Goal: Task Accomplishment & Management: Use online tool/utility

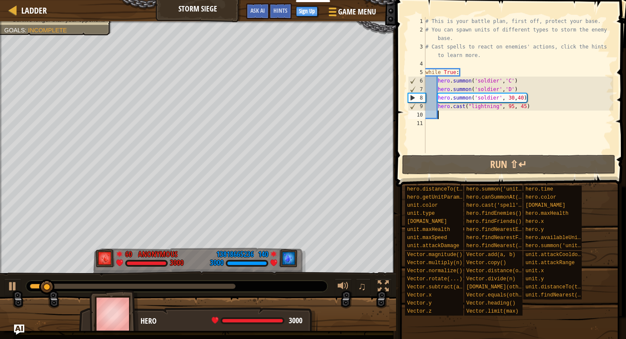
click at [454, 115] on div "# This is your battle plan, first off, protect your base. # You can spawn units…" at bounding box center [519, 93] width 190 height 153
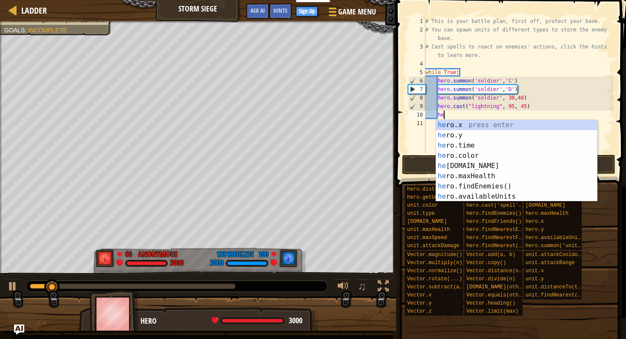
scroll to position [4, 2]
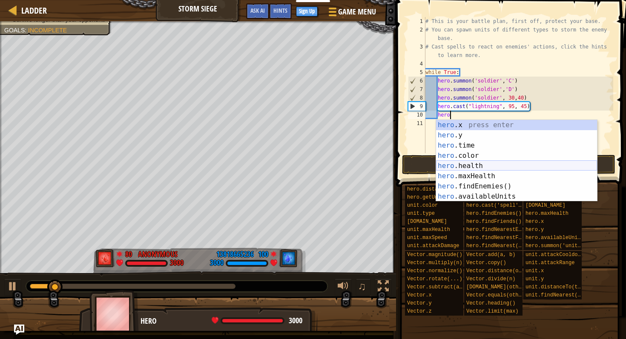
click at [480, 164] on div "hero .x press enter hero .y press enter hero .time press enter hero .color pres…" at bounding box center [516, 171] width 161 height 102
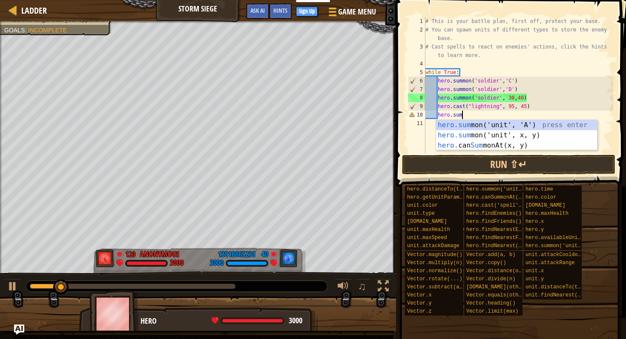
scroll to position [4, 3]
click at [497, 126] on div "hero.summ on('unit', 'A') press enter hero.summ on('unit', x, y) press enter he…" at bounding box center [516, 145] width 161 height 51
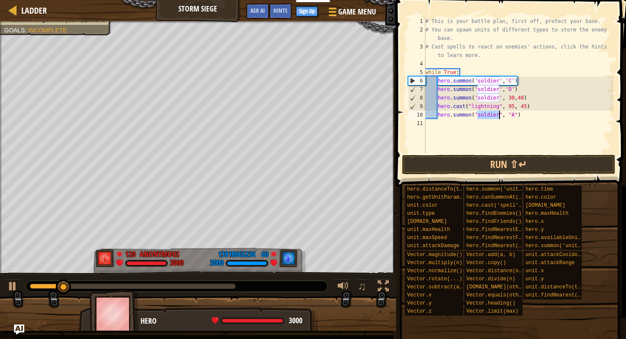
type textarea "hero.summon("soldier", "A")"
click at [488, 116] on div "# This is your battle plan, first off, protect your base. # You can spawn units…" at bounding box center [519, 93] width 190 height 153
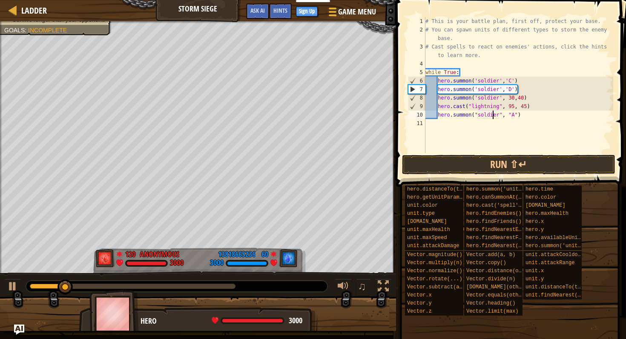
click at [492, 116] on div "# This is your battle plan, first off, protect your base. # You can spawn units…" at bounding box center [519, 93] width 190 height 153
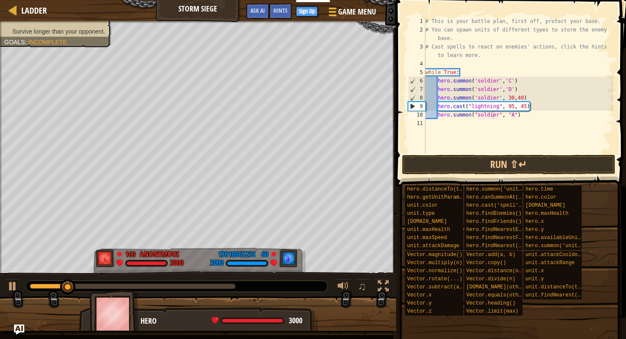
click at [80, 30] on div "Survive longer than your opponent. Goals : Incomplete" at bounding box center [50, 32] width 121 height 32
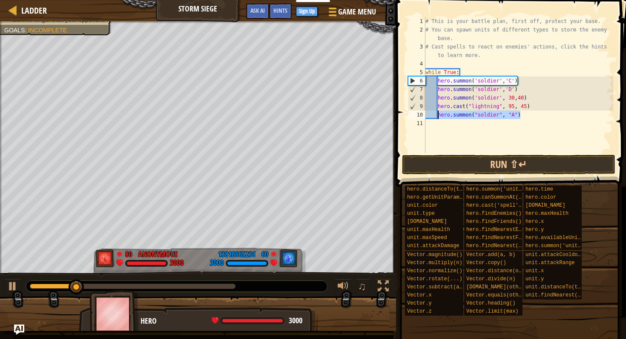
drag, startPoint x: 532, startPoint y: 113, endPoint x: 437, endPoint y: 115, distance: 94.6
click at [437, 115] on div "# This is your battle plan, first off, protect your base. # You can spawn units…" at bounding box center [519, 93] width 190 height 153
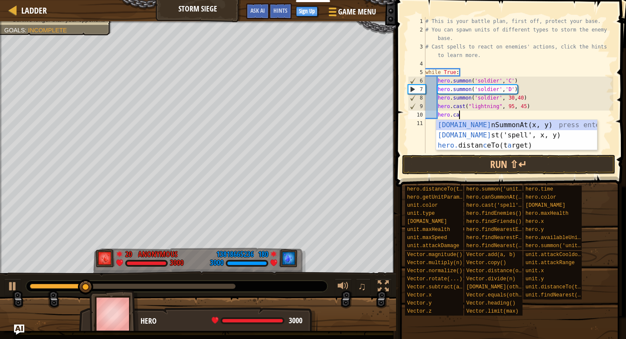
scroll to position [4, 3]
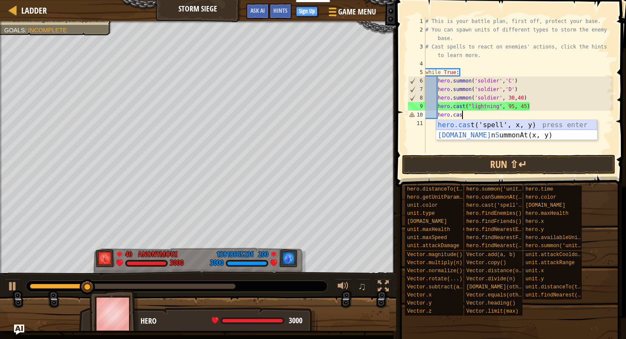
click at [486, 123] on div "hero.cas t('spell', x, y) press enter [DOMAIN_NAME] n S ummonAt(x, y) press ent…" at bounding box center [516, 140] width 161 height 41
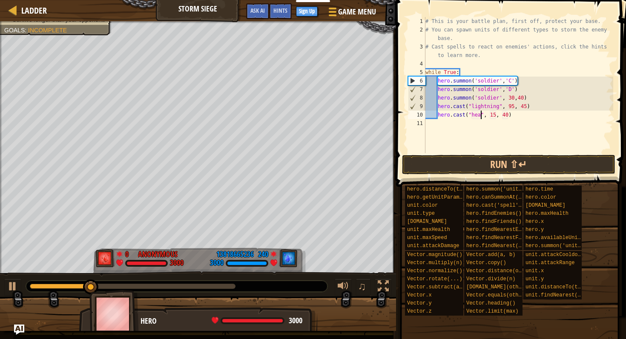
scroll to position [4, 5]
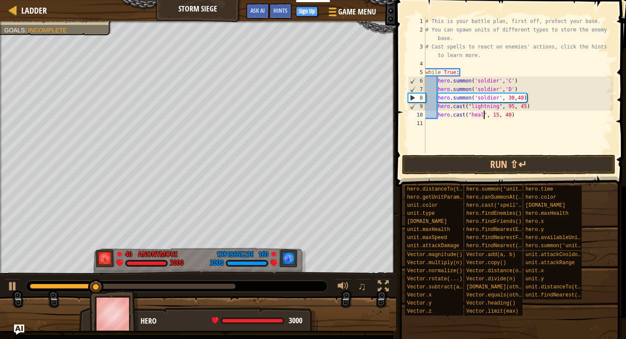
click at [499, 117] on div "# This is your battle plan, first off, protect your base. # You can spawn units…" at bounding box center [519, 93] width 190 height 153
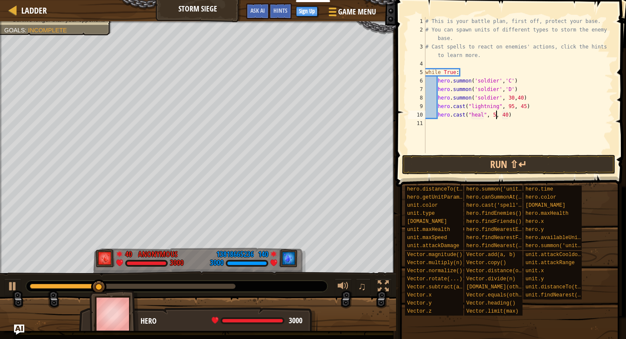
click at [507, 116] on div "# This is your battle plan, first off, protect your base. # You can spawn units…" at bounding box center [519, 93] width 190 height 153
type textarea "hero.cast("heal", 5, 44)"
click at [513, 162] on button "Run ⇧↵" at bounding box center [508, 165] width 213 height 20
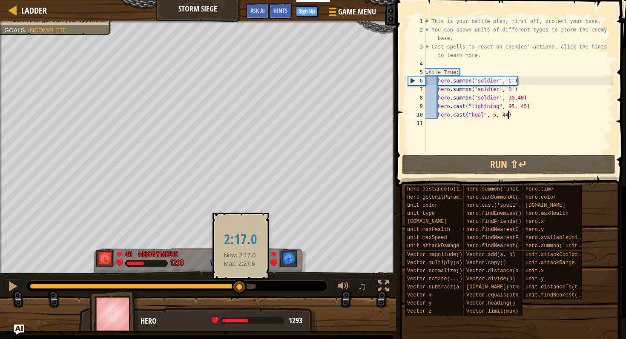
drag, startPoint x: 218, startPoint y: 285, endPoint x: 249, endPoint y: 283, distance: 31.2
click at [249, 284] on div at bounding box center [143, 286] width 226 height 5
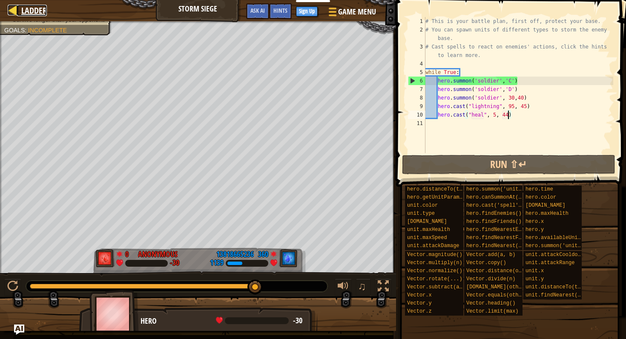
click at [20, 8] on link "Ladder" at bounding box center [32, 10] width 30 height 11
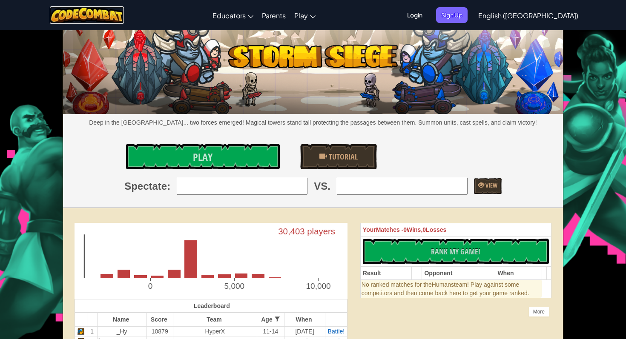
click at [118, 18] on img at bounding box center [87, 14] width 75 height 17
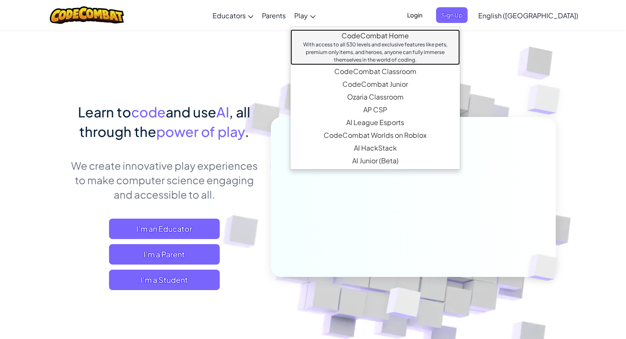
click at [347, 32] on link "CodeCombat Home With access to all 530 levels and exclusive features like pets,…" at bounding box center [374, 47] width 169 height 36
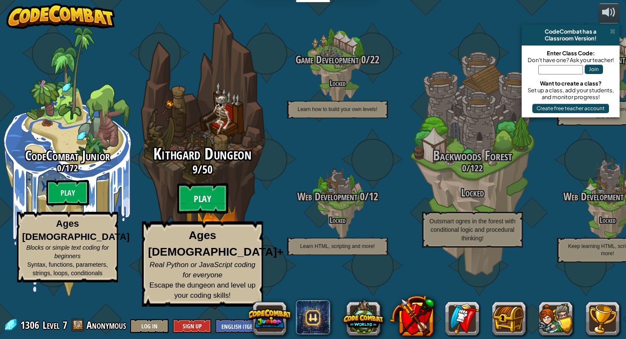
click at [191, 213] on btn "Play" at bounding box center [202, 199] width 51 height 31
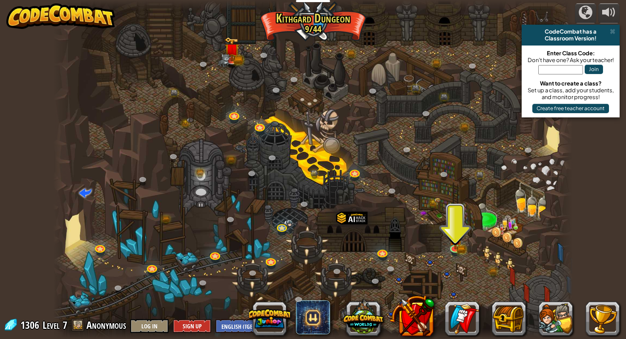
click at [609, 30] on div "CodeCombat has a" at bounding box center [570, 31] width 91 height 7
click at [458, 238] on img at bounding box center [455, 234] width 8 height 8
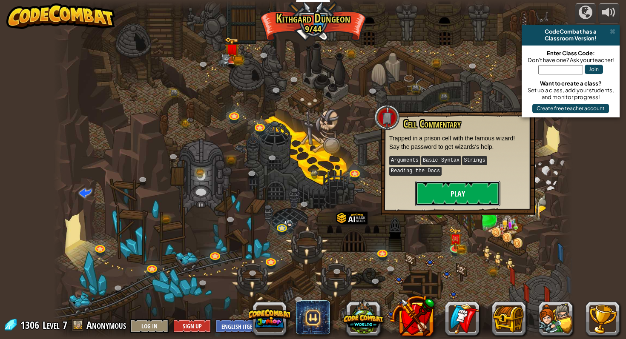
click at [458, 192] on button "Play" at bounding box center [457, 194] width 85 height 26
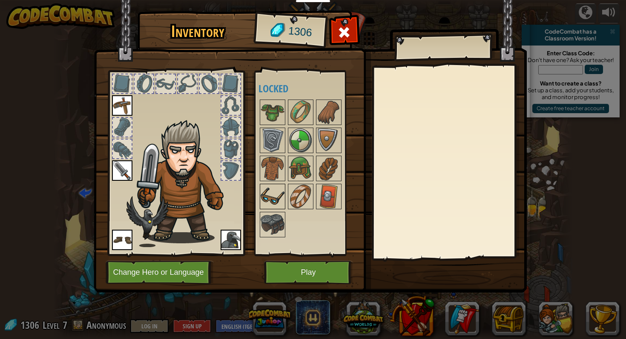
click at [269, 190] on img at bounding box center [273, 197] width 24 height 24
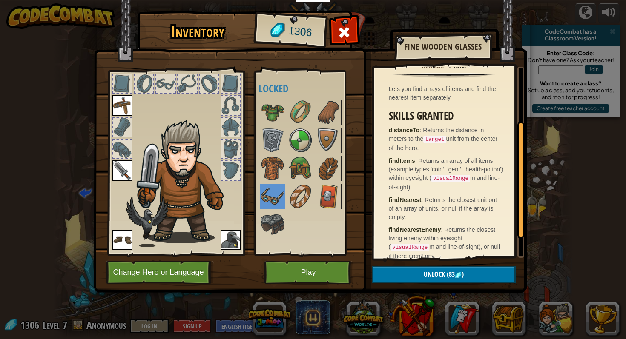
scroll to position [128, 0]
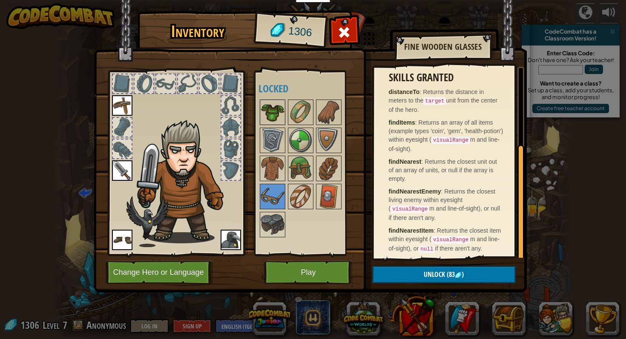
click at [276, 121] on img at bounding box center [273, 113] width 24 height 24
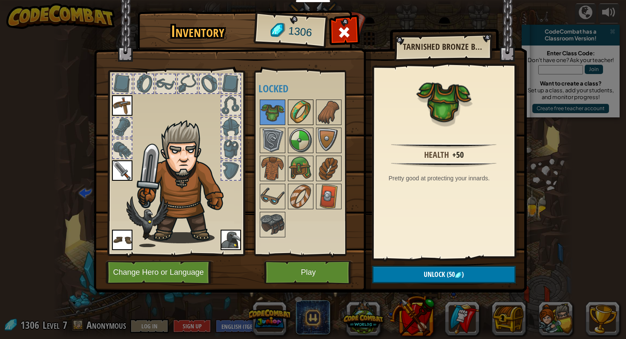
click at [291, 115] on img at bounding box center [301, 113] width 24 height 24
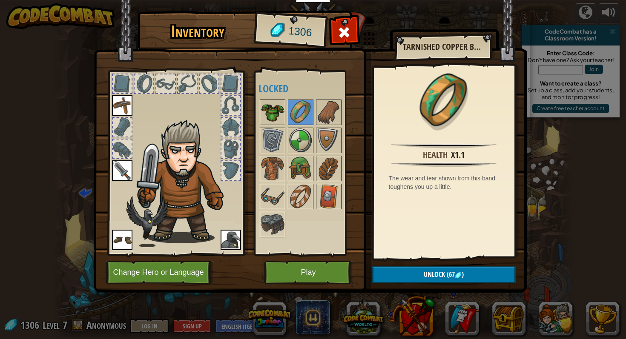
click at [269, 115] on img at bounding box center [273, 113] width 24 height 24
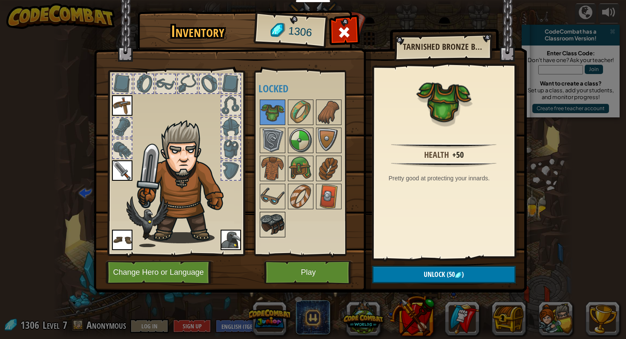
click at [283, 217] on img at bounding box center [273, 225] width 24 height 24
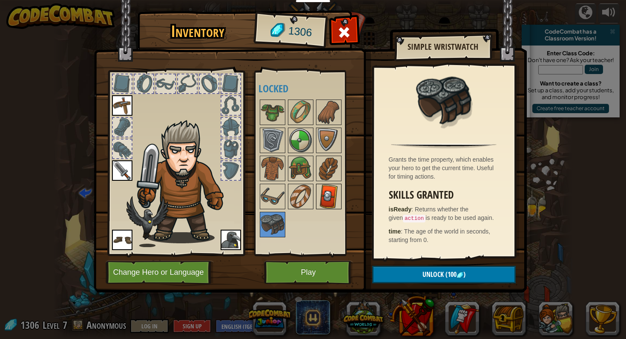
click at [336, 201] on img at bounding box center [329, 197] width 24 height 24
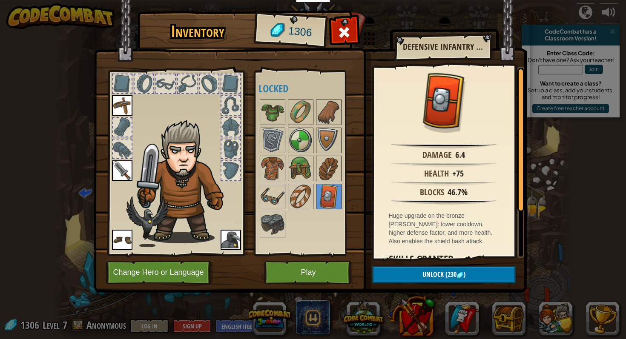
scroll to position [67, 0]
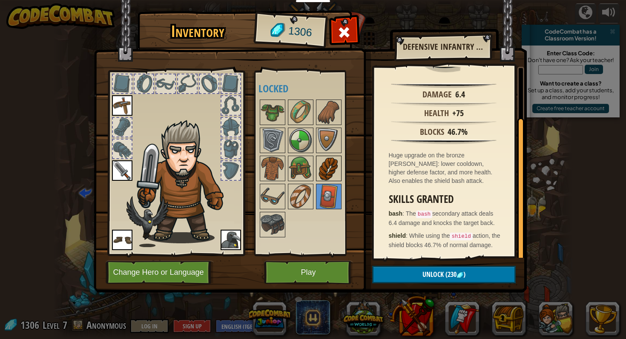
click at [328, 165] on img at bounding box center [329, 169] width 24 height 24
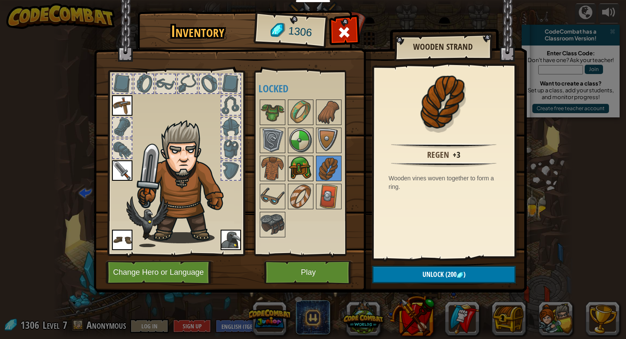
click at [307, 165] on img at bounding box center [301, 169] width 24 height 24
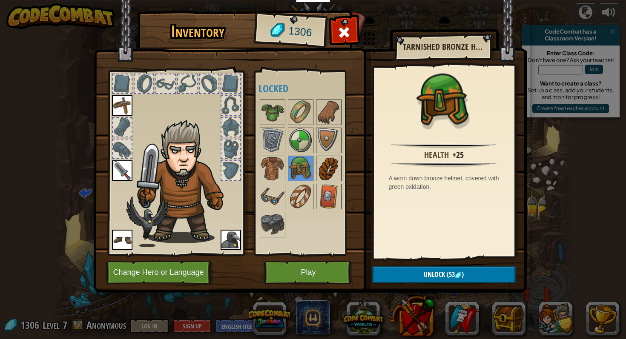
click at [327, 168] on img at bounding box center [329, 169] width 24 height 24
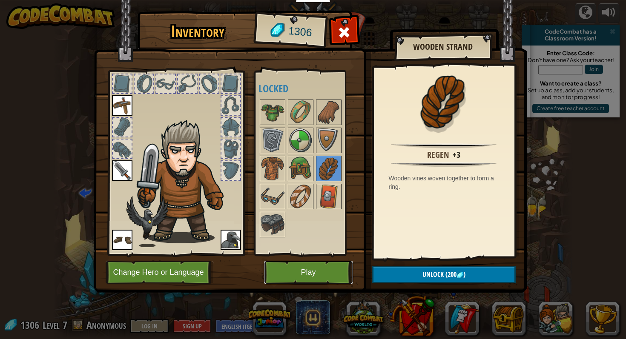
click at [265, 266] on button "Play" at bounding box center [308, 272] width 89 height 23
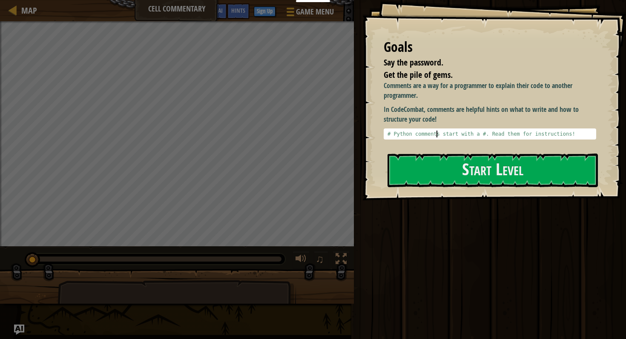
click at [437, 137] on div "# Python comments start with a #. Read them for instructions!" at bounding box center [490, 141] width 208 height 20
click at [434, 163] on button "Start Level" at bounding box center [493, 171] width 210 height 34
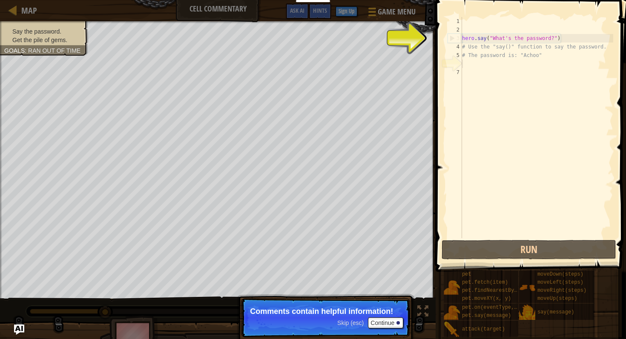
click at [517, 38] on div "hero . say ( "What's the password?" ) # Use the "say()" function to say the pas…" at bounding box center [536, 136] width 153 height 238
type textarea "hero.say("What's the password?")"
click at [534, 38] on div "hero . say ( "What's the password?" ) # Use the "say()" function to say the pas…" at bounding box center [536, 136] width 153 height 238
click at [477, 62] on div "hero . say ( "What's the password?" ) # Use the "say()" function to say the pas…" at bounding box center [536, 136] width 153 height 238
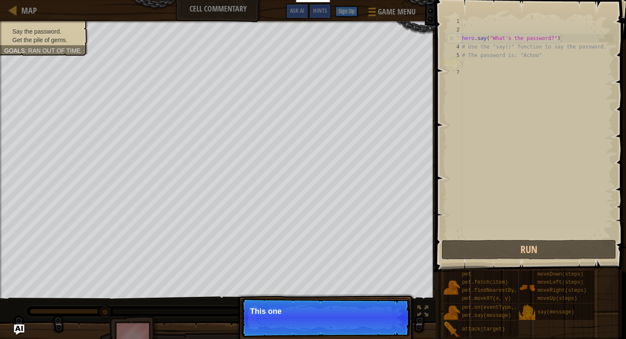
click at [388, 319] on p "Skip (esc) Continue This one" at bounding box center [325, 318] width 169 height 39
click at [389, 325] on p "Skip (esc) Continue This one contains the passwor" at bounding box center [325, 318] width 169 height 39
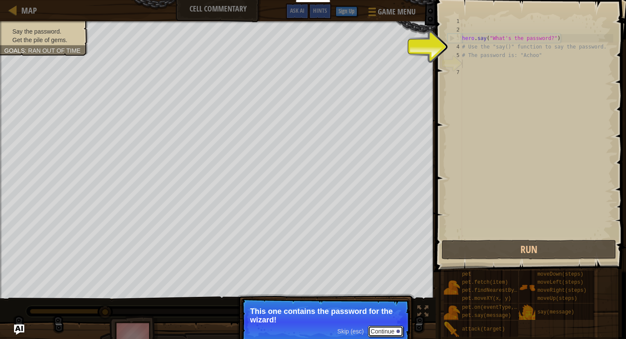
click at [388, 334] on button "Continue" at bounding box center [385, 331] width 35 height 11
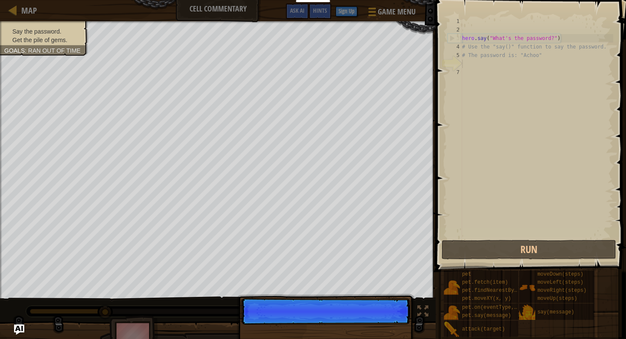
scroll to position [4, 0]
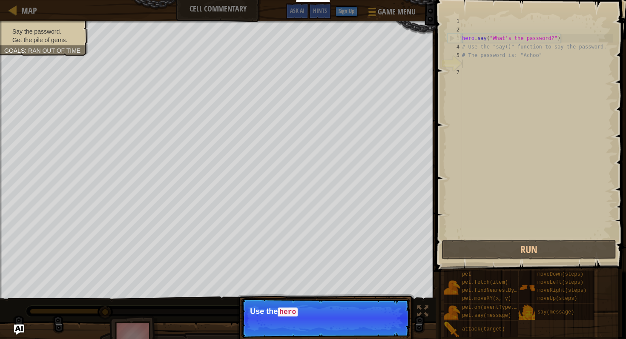
click at [388, 334] on p "Skip (esc) Continue Use the hero" at bounding box center [325, 319] width 169 height 40
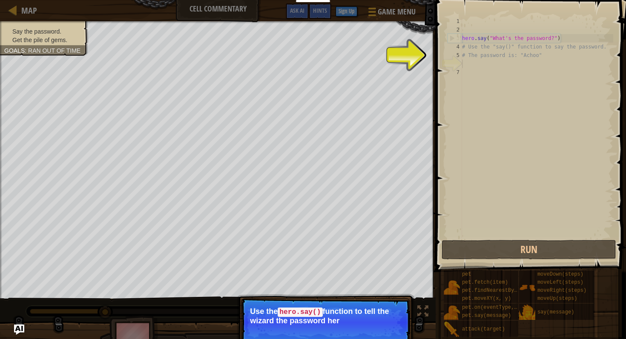
click at [388, 333] on p "Skip (esc) Continue Use the hero.say() function to tell the wizard the password…" at bounding box center [325, 323] width 169 height 49
click at [482, 61] on div "hero . say ( "What's the password?" ) # Use the "say()" function to say the pas…" at bounding box center [536, 136] width 153 height 238
click at [383, 339] on p "Skip (esc) Continue Use the hero.say() function to tell the wizard the password…" at bounding box center [325, 323] width 169 height 49
click at [383, 336] on button "Continue" at bounding box center [385, 332] width 35 height 11
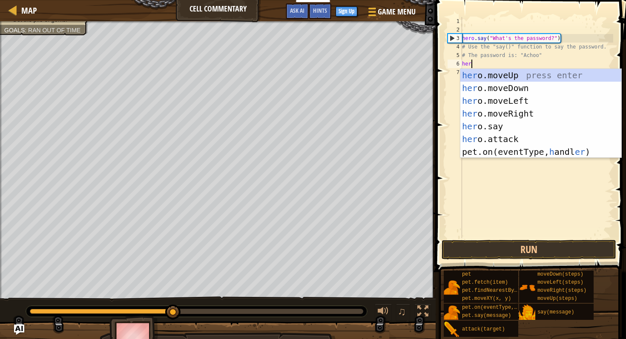
scroll to position [4, 0]
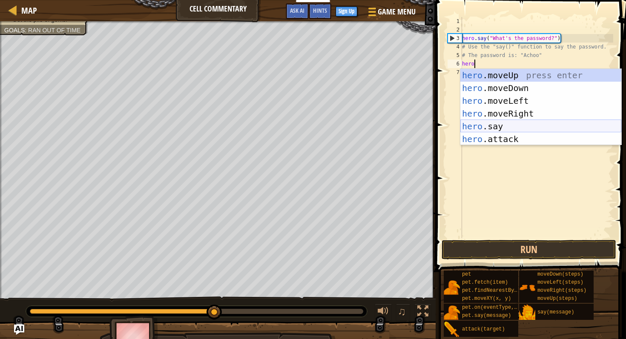
click at [488, 126] on div "hero .moveUp press enter hero .moveDown press enter hero .moveLeft press enter …" at bounding box center [540, 120] width 161 height 102
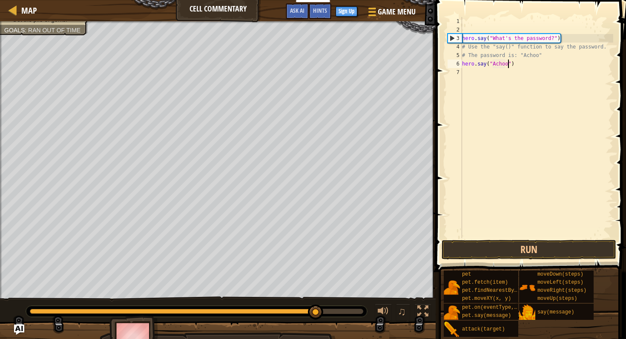
scroll to position [4, 3]
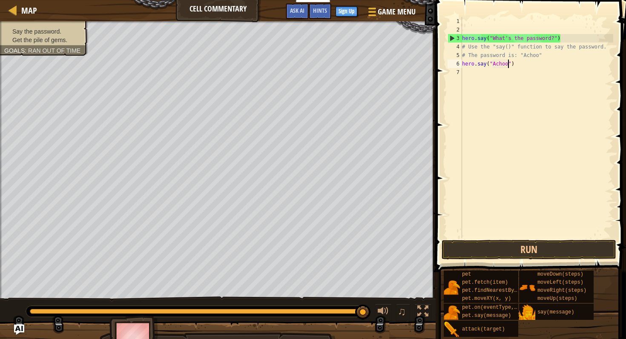
type textarea "hero.say("Achoo")"
click at [527, 260] on span at bounding box center [531, 123] width 197 height 297
click at [520, 64] on div "hero . say ( "What's the password?" ) # Use the "say()" function to say the pas…" at bounding box center [536, 136] width 153 height 238
type textarea "g"
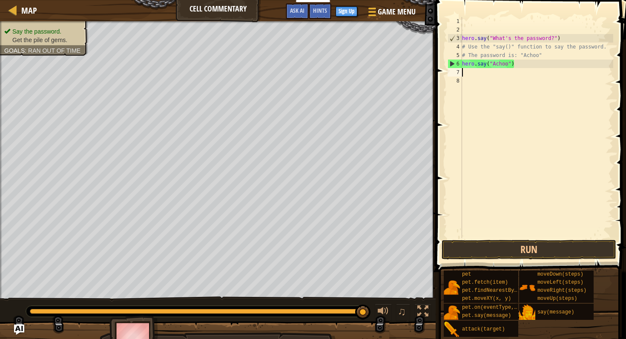
type textarea "up"
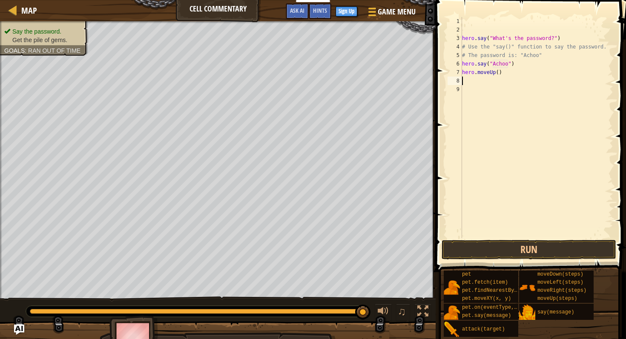
click at [500, 74] on div "hero . say ( "What's the password?" ) # Use the "say()" function to say the pas…" at bounding box center [536, 136] width 153 height 238
type textarea "hero.moveUp(2)"
click at [461, 253] on button "Run" at bounding box center [529, 250] width 175 height 20
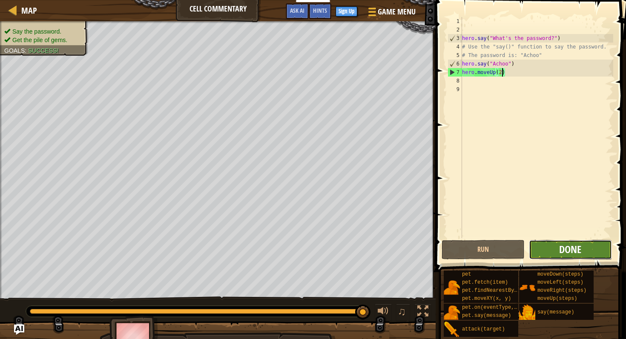
click at [562, 248] on span "Done" at bounding box center [570, 250] width 22 height 14
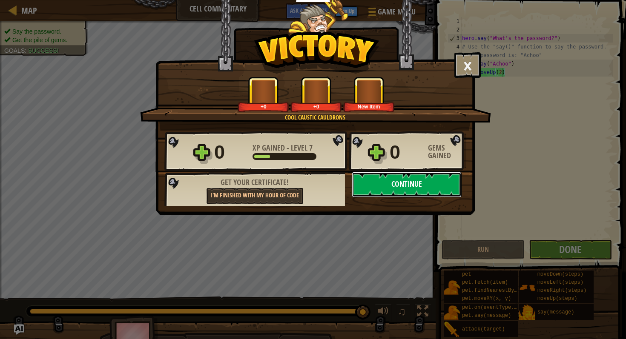
click at [392, 188] on button "Continue" at bounding box center [407, 185] width 110 height 26
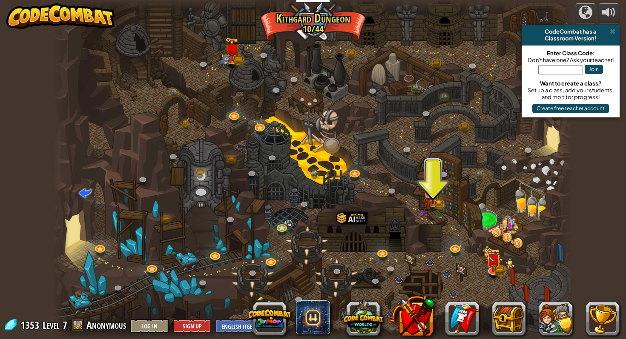
click at [435, 213] on div at bounding box center [312, 169] width 519 height 339
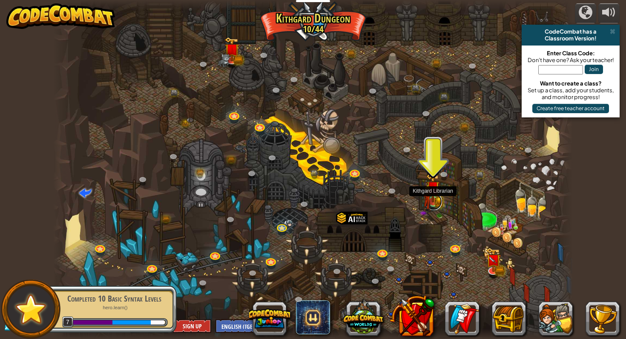
click at [434, 210] on link at bounding box center [433, 201] width 17 height 17
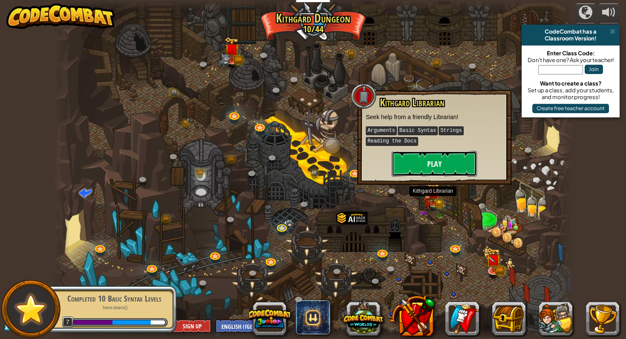
click at [424, 162] on button "Play" at bounding box center [434, 164] width 85 height 26
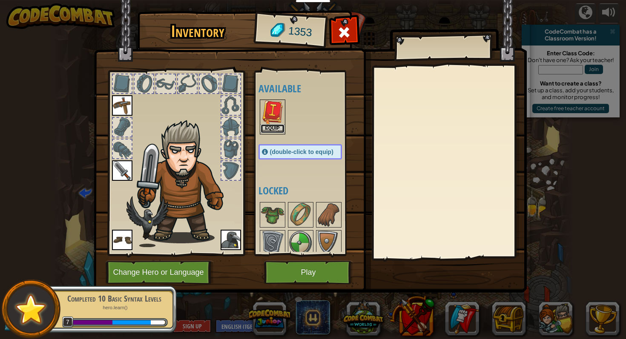
click at [275, 126] on button "Equip" at bounding box center [273, 128] width 24 height 9
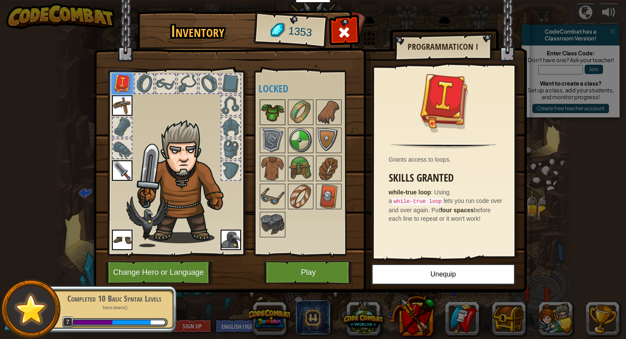
click at [271, 115] on img at bounding box center [273, 113] width 24 height 24
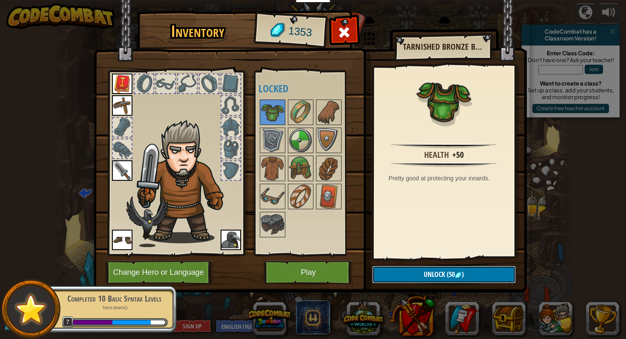
click at [445, 274] on span "(50" at bounding box center [450, 274] width 10 height 9
click at [411, 270] on button "Confirm" at bounding box center [444, 274] width 144 height 17
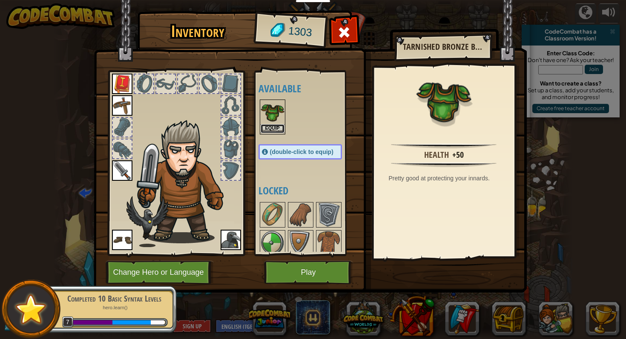
click at [268, 126] on button "Equip" at bounding box center [273, 128] width 24 height 9
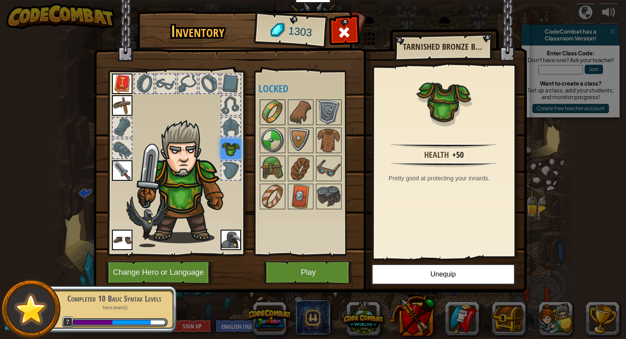
click at [266, 112] on img at bounding box center [273, 113] width 24 height 24
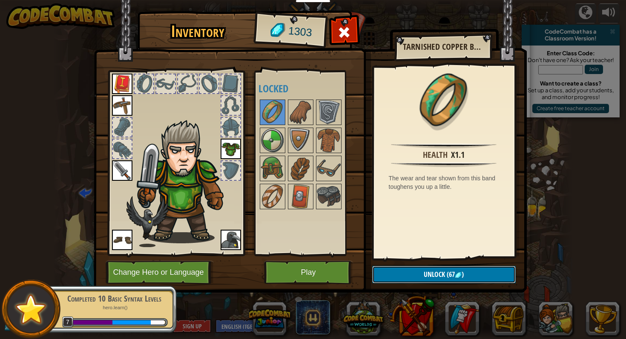
click at [405, 271] on button "Unlock (67 )" at bounding box center [444, 274] width 144 height 17
click at [405, 271] on button "Confirm" at bounding box center [444, 274] width 144 height 17
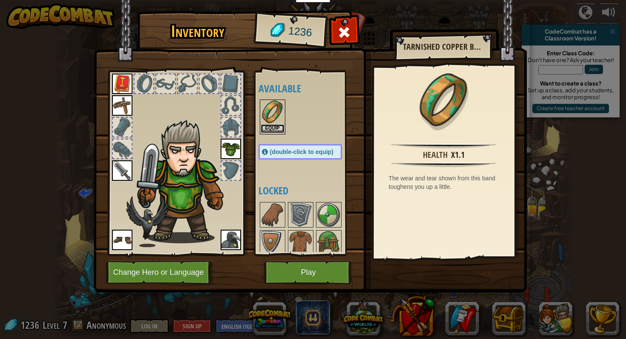
click at [278, 128] on button "Equip" at bounding box center [273, 128] width 24 height 9
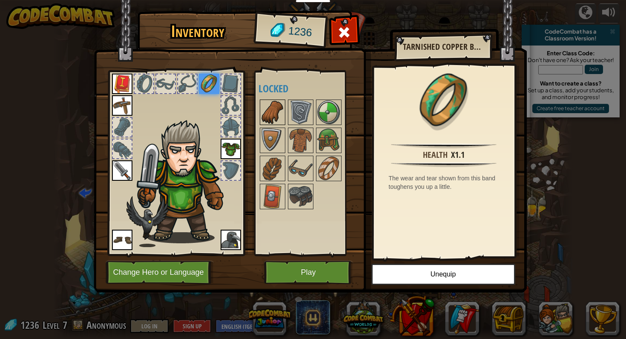
click at [270, 121] on img at bounding box center [273, 113] width 24 height 24
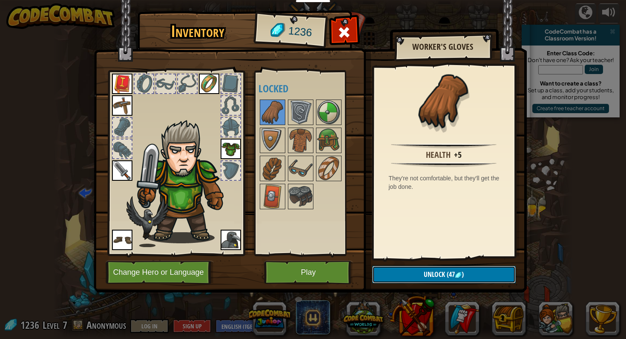
click at [388, 270] on button "Unlock (47 )" at bounding box center [444, 274] width 144 height 17
click at [395, 267] on button "Confirm" at bounding box center [444, 274] width 144 height 17
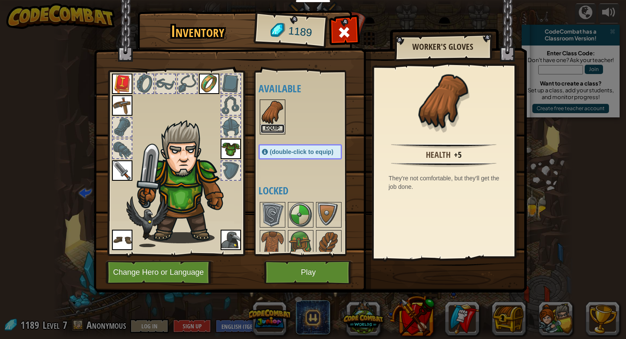
click at [276, 130] on button "Equip" at bounding box center [273, 128] width 24 height 9
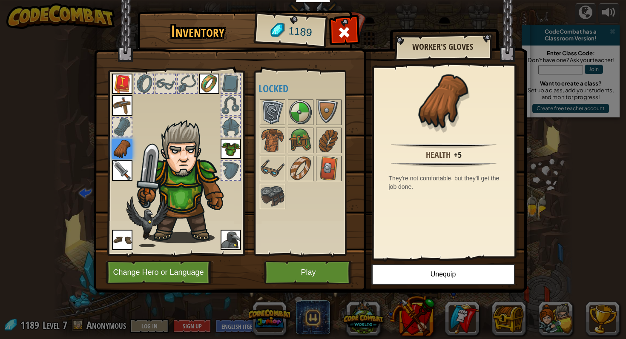
click at [273, 116] on img at bounding box center [273, 113] width 24 height 24
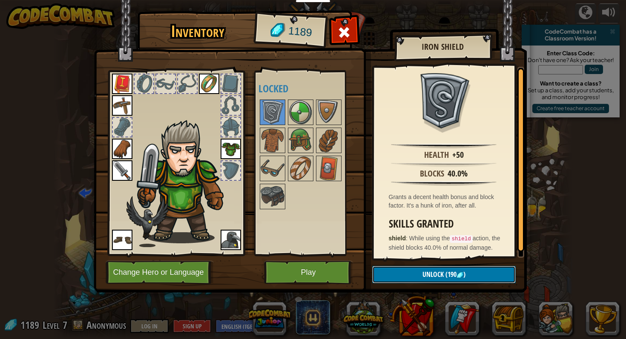
click at [408, 267] on button "Unlock (190 )" at bounding box center [444, 274] width 144 height 17
click at [408, 267] on button "Confirm" at bounding box center [444, 274] width 144 height 17
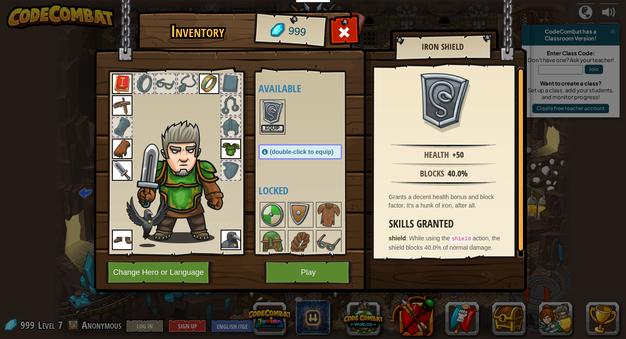
click at [274, 130] on button "Equip" at bounding box center [273, 128] width 24 height 9
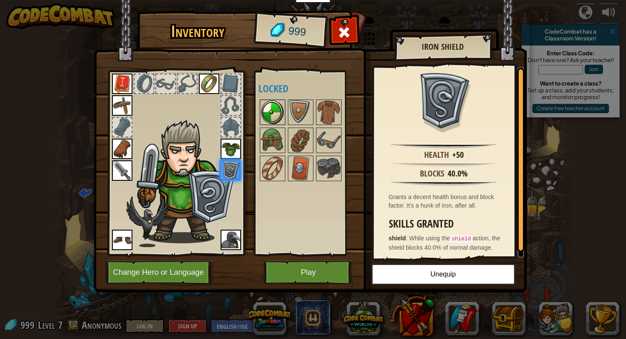
click at [270, 116] on img at bounding box center [273, 113] width 24 height 24
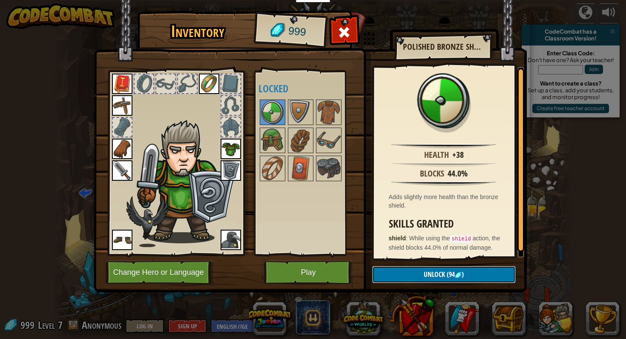
click at [396, 281] on button "Unlock (94 )" at bounding box center [444, 274] width 144 height 17
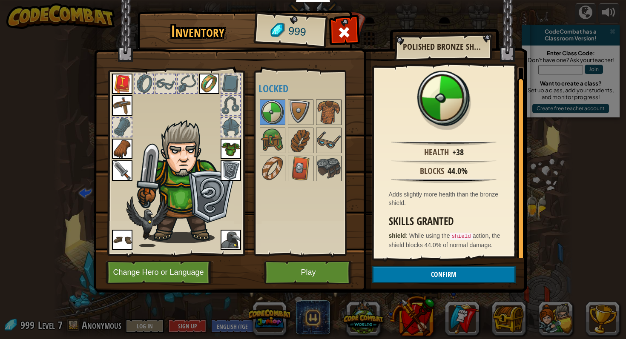
click at [408, 256] on div "Health +38 Blocks 44.0% Adds slightly more health than the bronze shield. Skill…" at bounding box center [444, 162] width 140 height 191
click at [422, 282] on button "Unlock" at bounding box center [444, 274] width 144 height 17
click at [422, 282] on button "Confirm" at bounding box center [444, 274] width 144 height 17
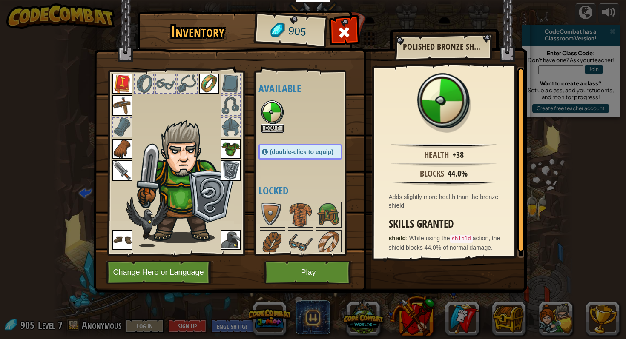
click at [273, 126] on button "Equip" at bounding box center [273, 128] width 24 height 9
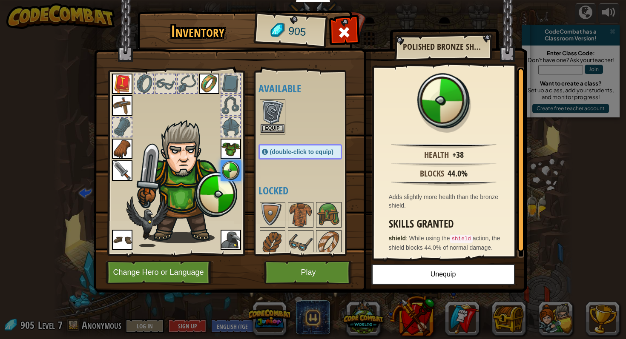
click at [272, 117] on img at bounding box center [273, 113] width 24 height 24
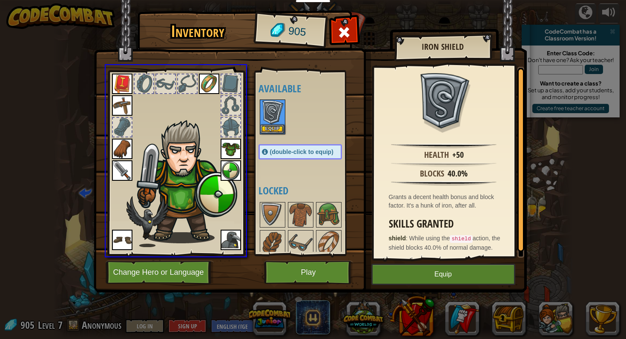
drag, startPoint x: 276, startPoint y: 120, endPoint x: 316, endPoint y: 206, distance: 95.1
click at [316, 206] on div "Inventory 905 Available Equip Equip Equip Equip Equip Equip Equip Equip Equip (…" at bounding box center [313, 169] width 626 height 339
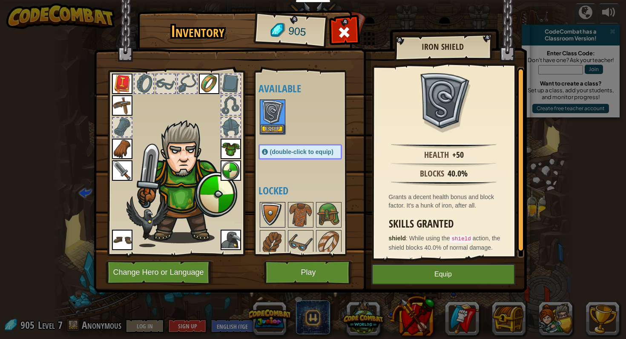
click at [272, 207] on img at bounding box center [273, 215] width 24 height 24
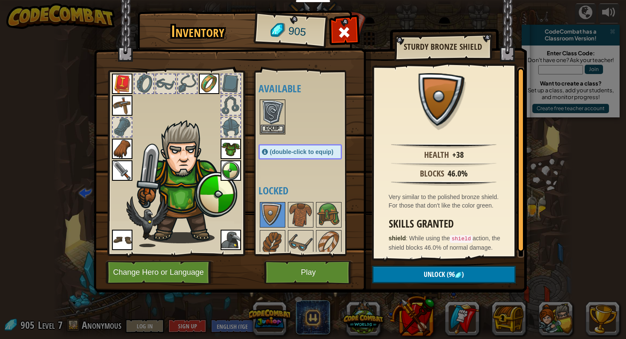
click at [287, 207] on div at bounding box center [308, 243] width 101 height 84
click at [307, 213] on img at bounding box center [301, 215] width 24 height 24
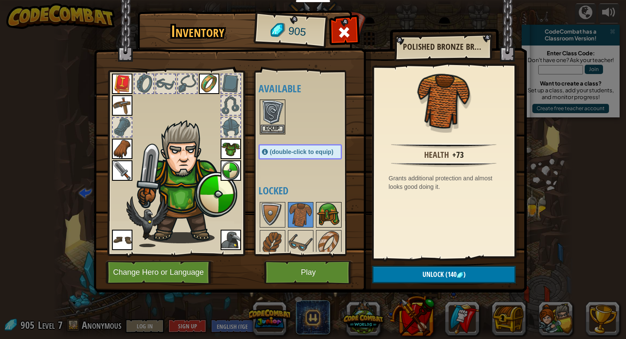
click at [322, 214] on img at bounding box center [329, 215] width 24 height 24
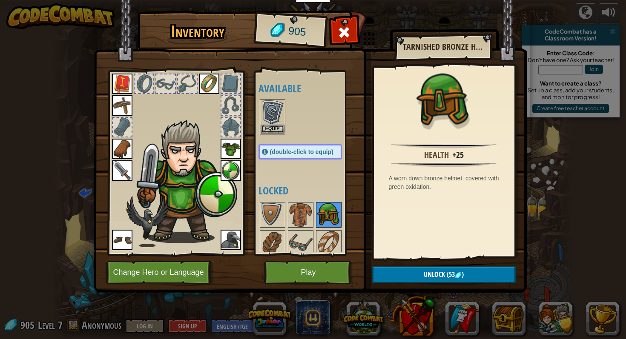
scroll to position [33, 0]
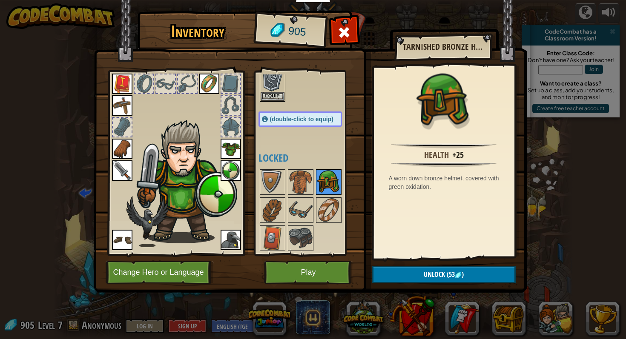
click at [322, 214] on img at bounding box center [329, 210] width 24 height 24
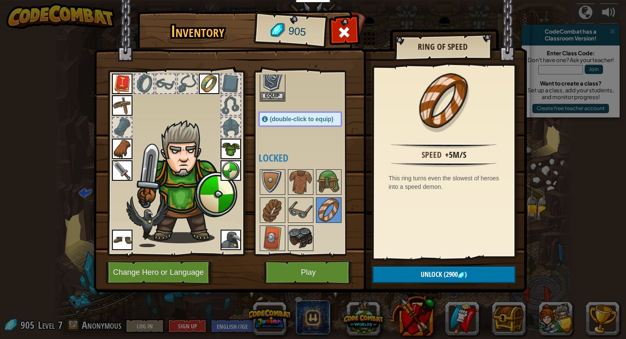
click at [299, 236] on img at bounding box center [301, 239] width 24 height 24
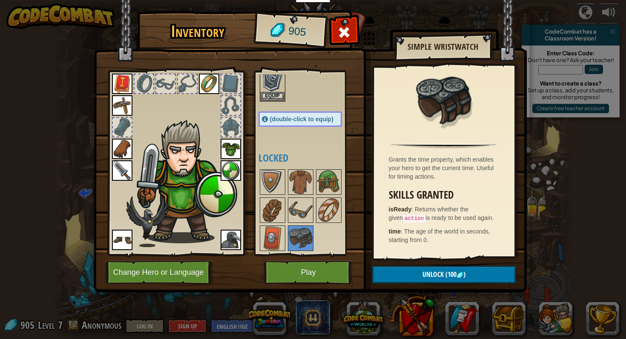
click at [287, 236] on div at bounding box center [308, 210] width 101 height 84
click at [275, 232] on img at bounding box center [273, 239] width 24 height 24
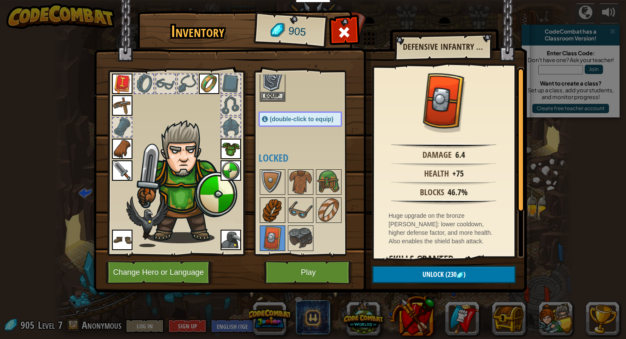
click at [273, 212] on img at bounding box center [273, 210] width 24 height 24
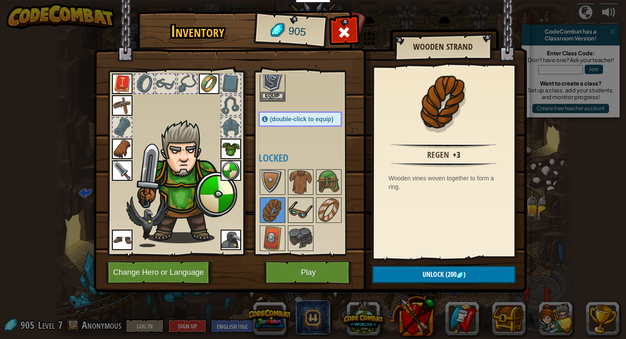
click at [299, 211] on img at bounding box center [301, 210] width 24 height 24
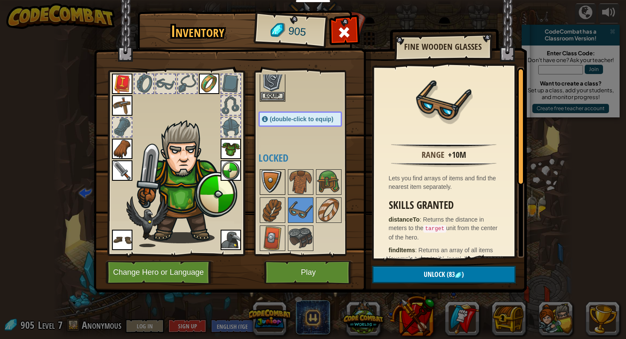
click at [276, 175] on img at bounding box center [273, 182] width 24 height 24
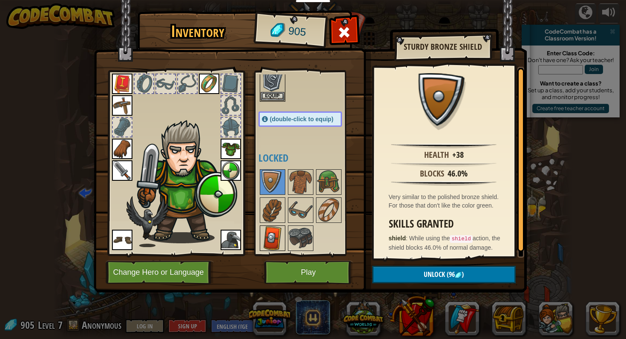
click at [277, 242] on img at bounding box center [273, 239] width 24 height 24
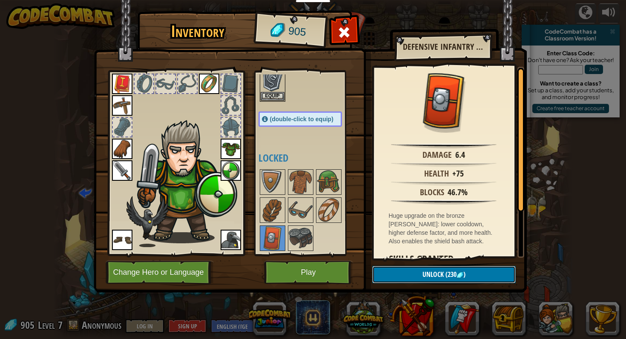
click at [391, 267] on button "Unlock (230 )" at bounding box center [444, 274] width 144 height 17
click at [391, 267] on button "Confirm" at bounding box center [444, 274] width 144 height 17
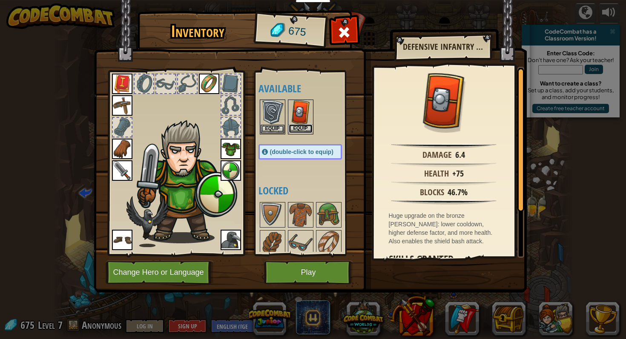
click at [305, 127] on button "Equip" at bounding box center [301, 128] width 24 height 9
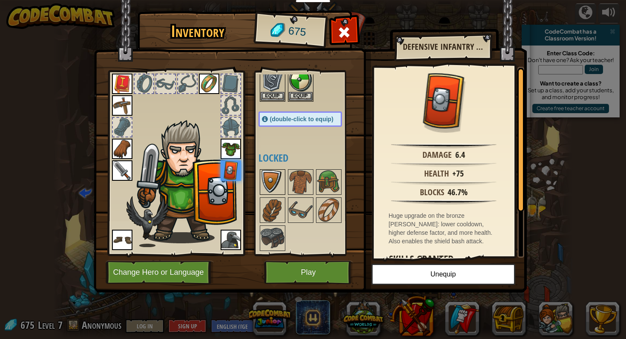
click at [272, 183] on img at bounding box center [273, 182] width 24 height 24
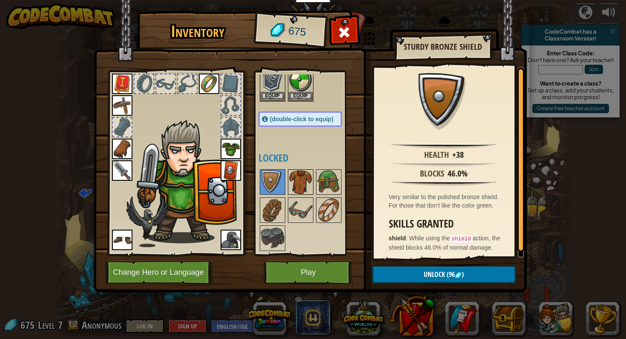
click at [294, 191] on img at bounding box center [301, 182] width 24 height 24
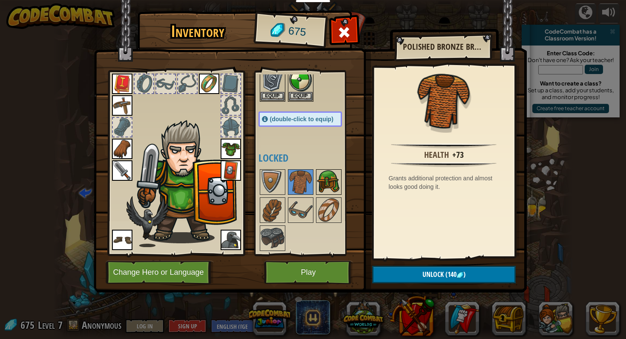
click at [332, 190] on img at bounding box center [329, 182] width 24 height 24
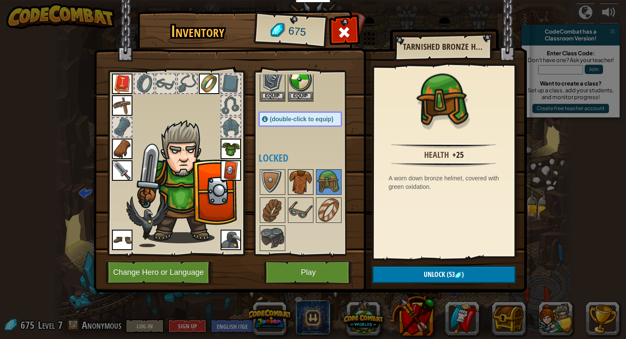
click at [307, 185] on img at bounding box center [301, 182] width 24 height 24
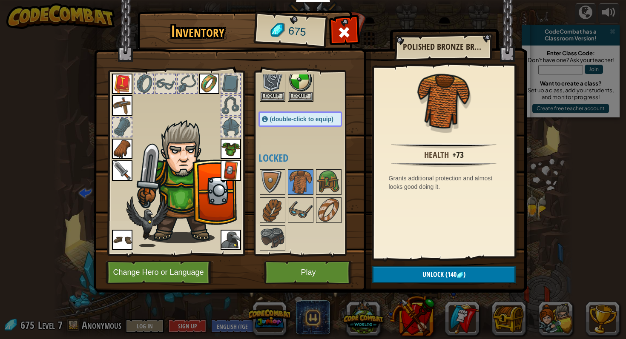
click at [228, 144] on img at bounding box center [231, 149] width 20 height 20
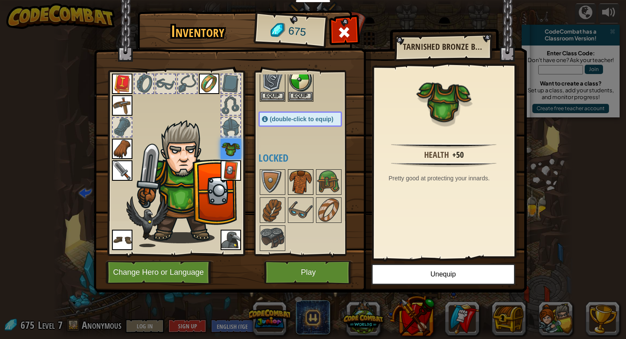
click at [307, 175] on img at bounding box center [301, 182] width 24 height 24
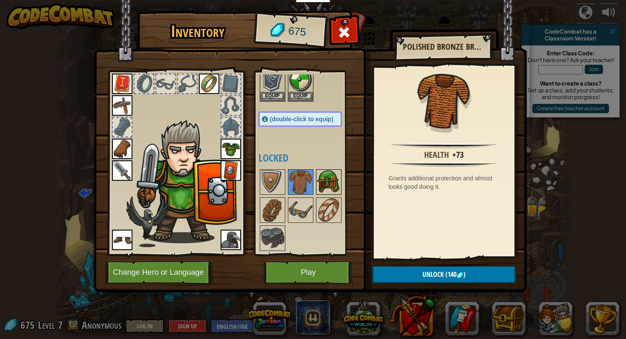
click at [321, 180] on img at bounding box center [329, 182] width 24 height 24
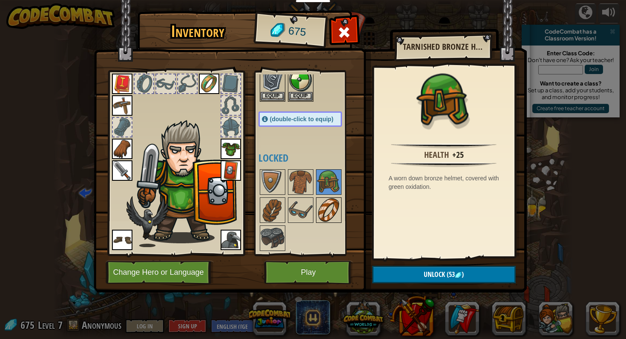
click at [327, 204] on img at bounding box center [329, 210] width 24 height 24
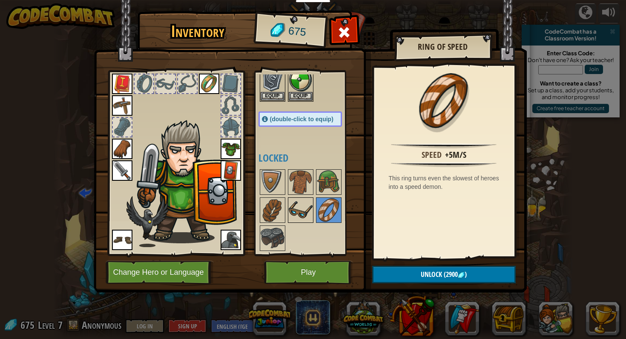
click at [307, 204] on img at bounding box center [301, 210] width 24 height 24
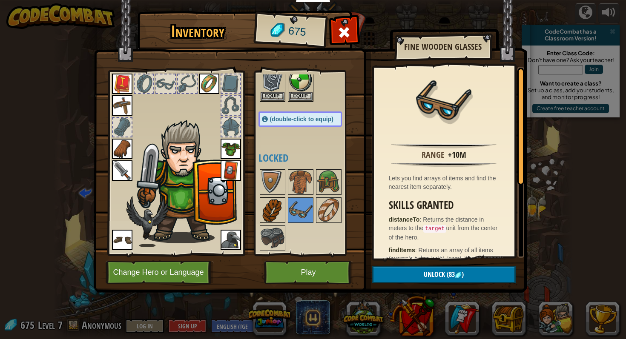
click at [281, 205] on img at bounding box center [273, 210] width 24 height 24
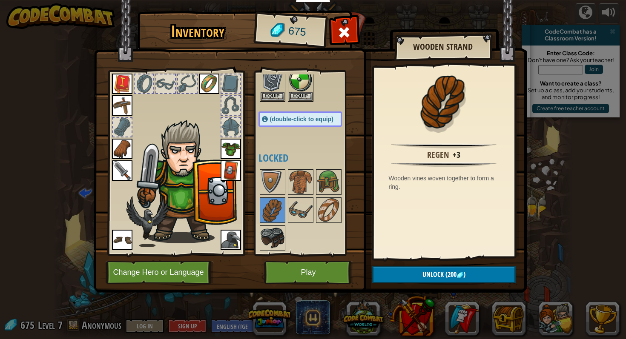
click at [281, 231] on img at bounding box center [273, 239] width 24 height 24
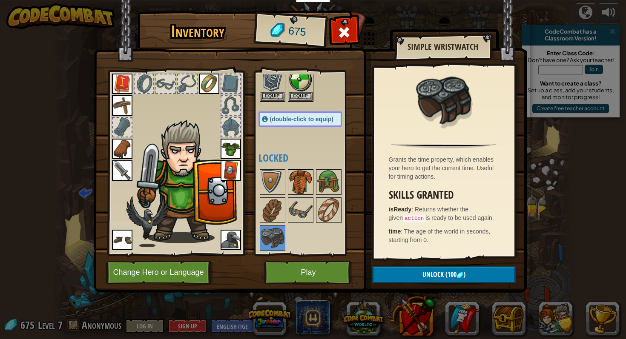
click at [307, 191] on img at bounding box center [301, 182] width 24 height 24
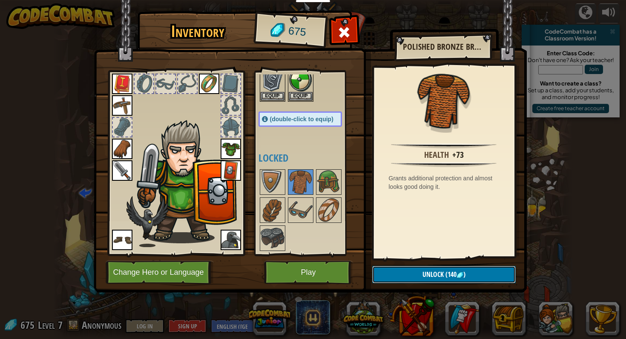
click at [398, 271] on button "Unlock (140 )" at bounding box center [444, 274] width 144 height 17
click at [398, 271] on button "Confirm" at bounding box center [444, 274] width 144 height 17
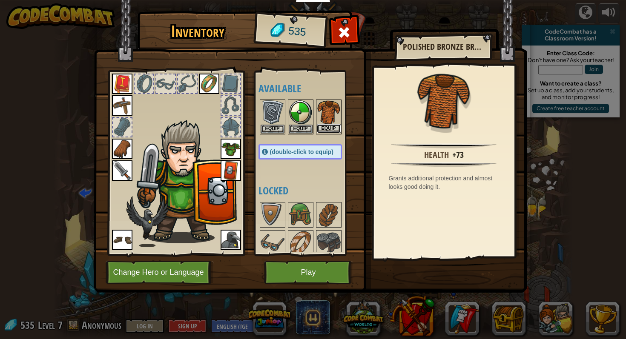
click at [335, 128] on button "Equip" at bounding box center [329, 128] width 24 height 9
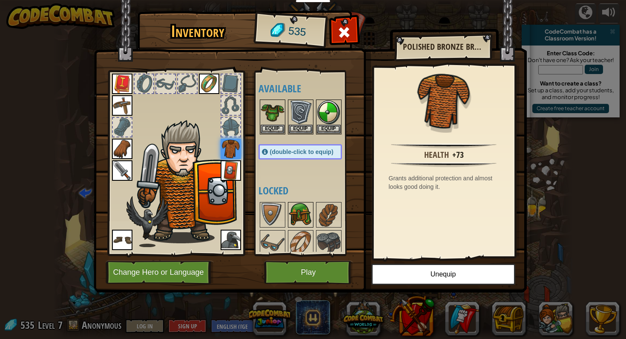
click at [298, 215] on img at bounding box center [301, 215] width 24 height 24
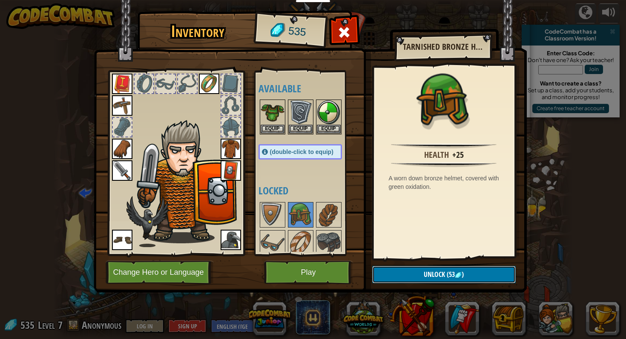
click at [406, 272] on button "Unlock (53 )" at bounding box center [444, 274] width 144 height 17
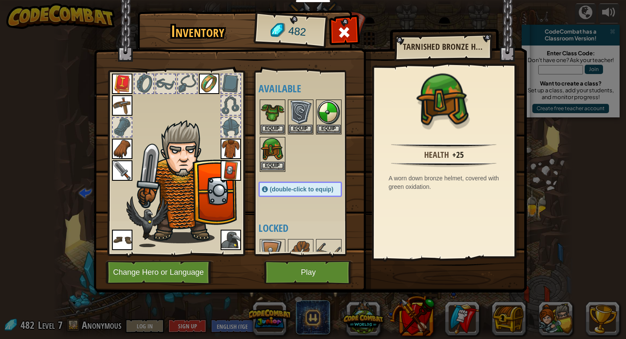
click at [275, 161] on img at bounding box center [273, 150] width 24 height 24
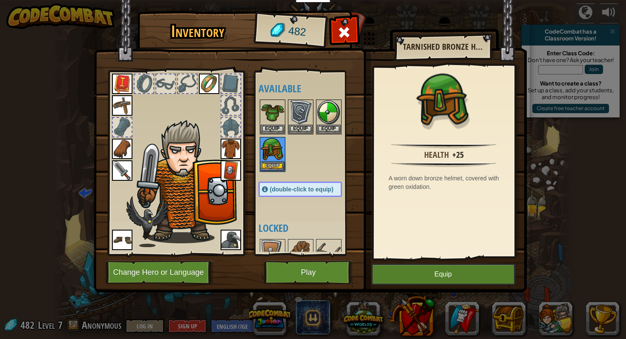
scroll to position [3, 0]
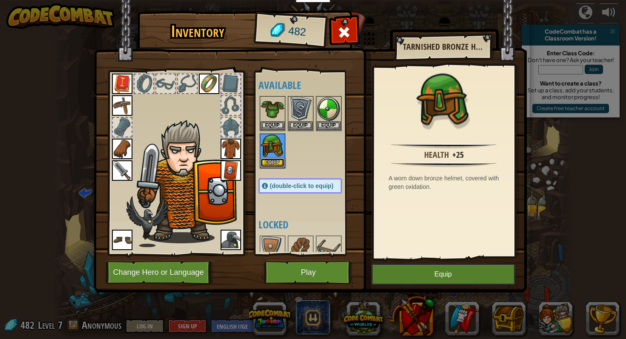
click at [275, 161] on button "Equip" at bounding box center [273, 162] width 24 height 9
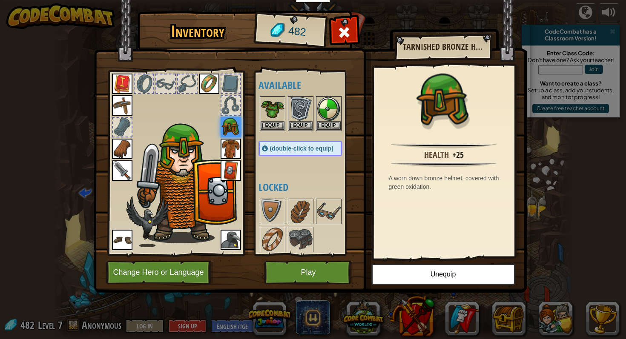
scroll to position [5, 0]
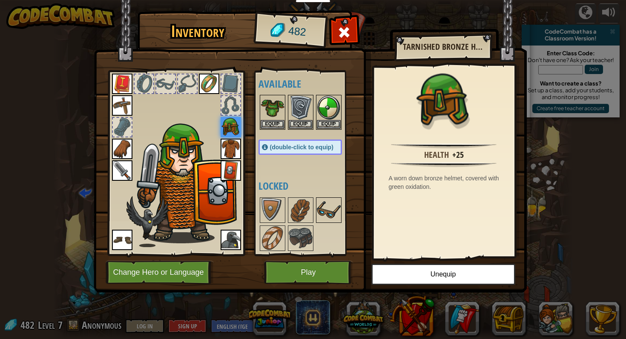
click at [328, 210] on img at bounding box center [329, 210] width 24 height 24
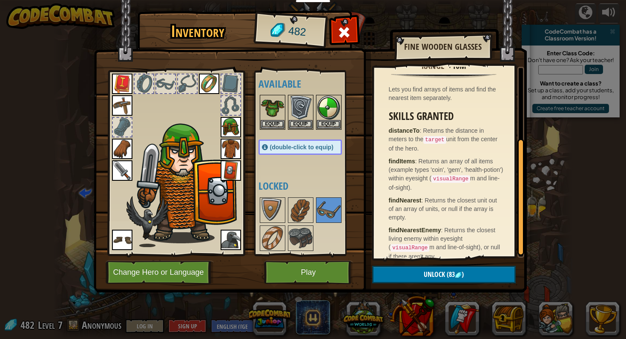
scroll to position [128, 0]
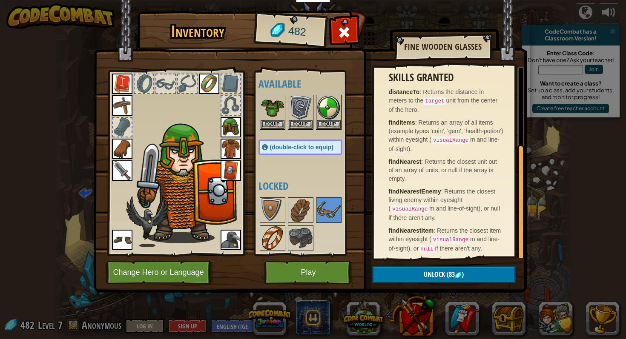
click at [266, 239] on img at bounding box center [273, 239] width 24 height 24
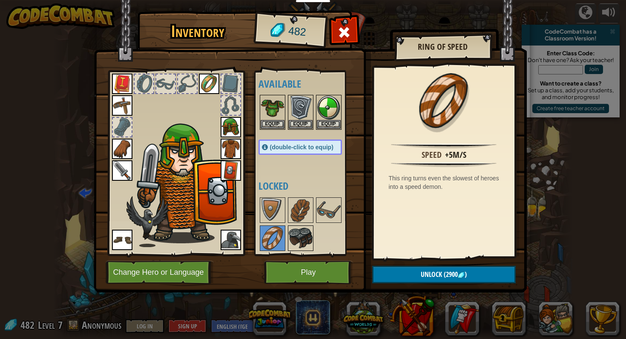
click at [304, 238] on img at bounding box center [301, 239] width 24 height 24
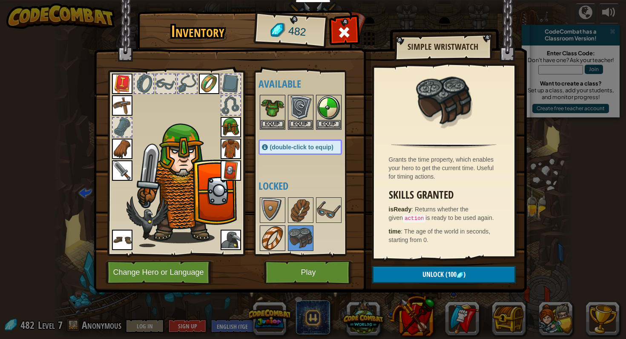
click at [270, 244] on img at bounding box center [273, 239] width 24 height 24
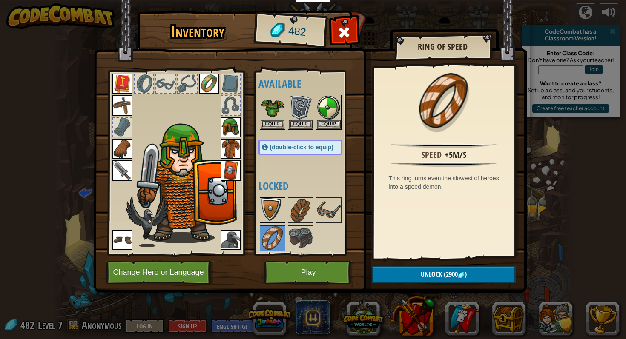
click at [270, 210] on img at bounding box center [273, 210] width 24 height 24
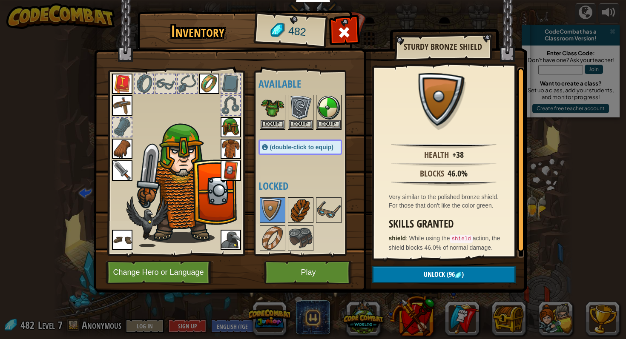
click at [308, 210] on img at bounding box center [301, 210] width 24 height 24
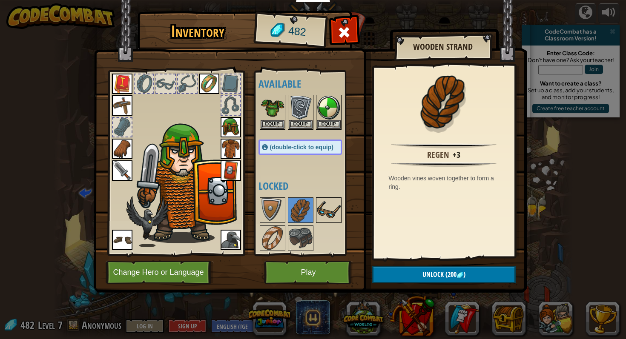
click at [327, 209] on img at bounding box center [329, 210] width 24 height 24
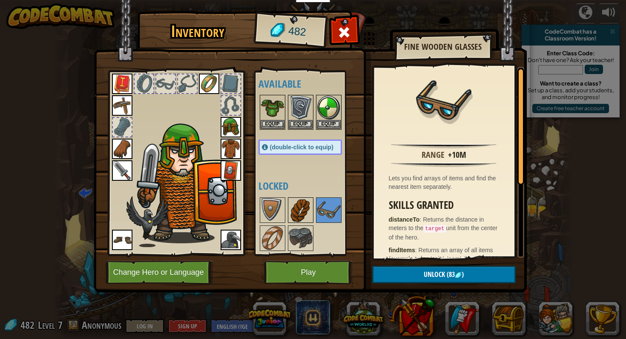
click at [296, 213] on img at bounding box center [301, 210] width 24 height 24
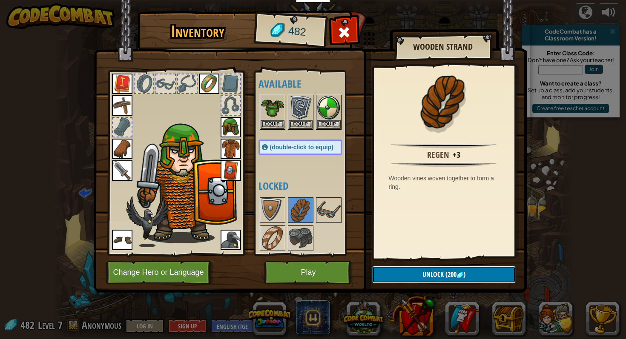
click at [419, 282] on button "Unlock (200 )" at bounding box center [444, 274] width 144 height 17
click at [419, 279] on button "Confirm" at bounding box center [444, 274] width 144 height 17
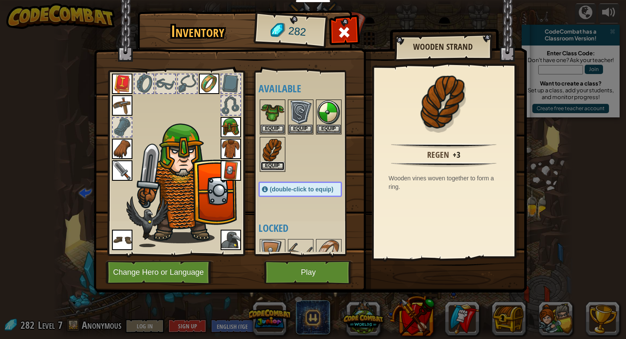
click at [276, 167] on button "Equip" at bounding box center [273, 166] width 24 height 9
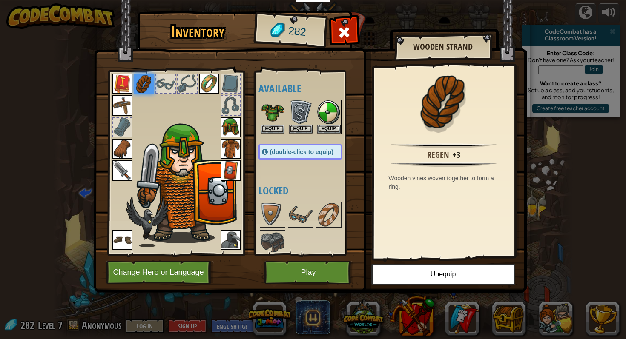
scroll to position [5, 0]
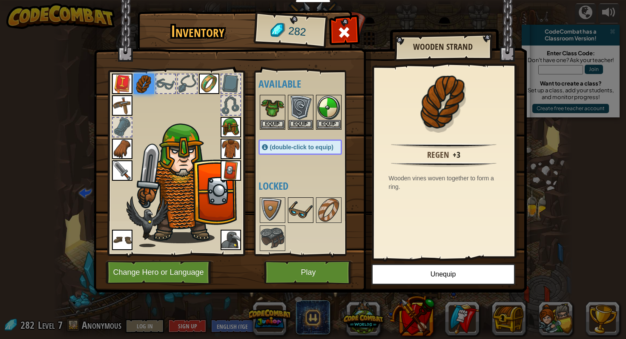
click at [306, 221] on img at bounding box center [301, 210] width 24 height 24
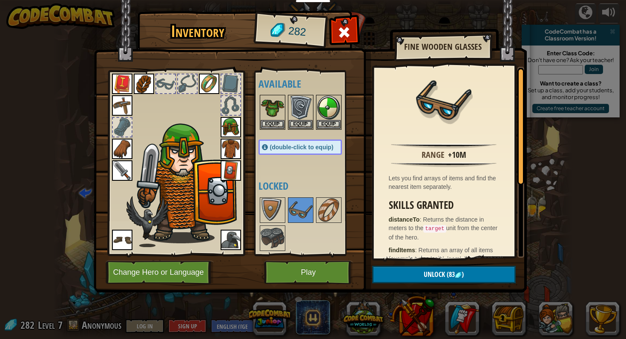
click at [397, 262] on img at bounding box center [310, 138] width 433 height 309
click at [399, 276] on button "Unlock (83 )" at bounding box center [444, 274] width 144 height 17
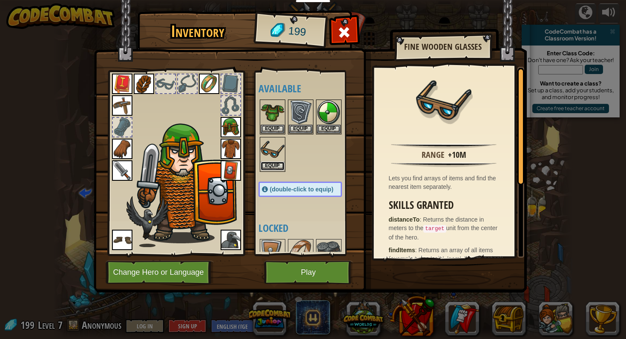
click at [276, 164] on button "Equip" at bounding box center [273, 166] width 24 height 9
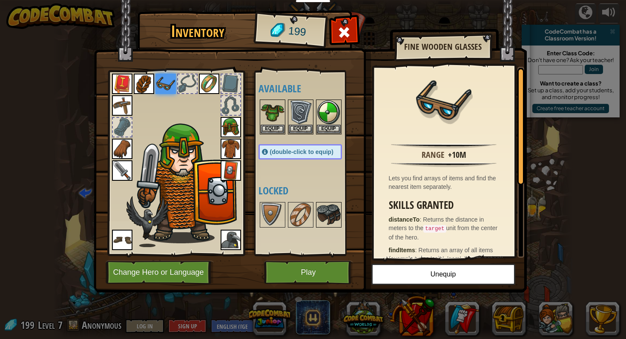
click at [328, 214] on img at bounding box center [329, 215] width 24 height 24
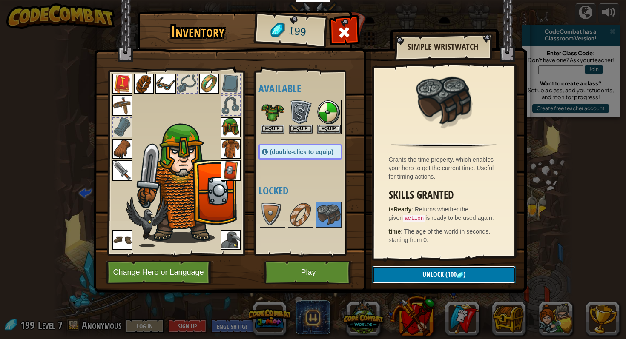
click at [403, 270] on button "Unlock (100 )" at bounding box center [444, 274] width 144 height 17
click at [403, 270] on button "Confirm" at bounding box center [444, 274] width 144 height 17
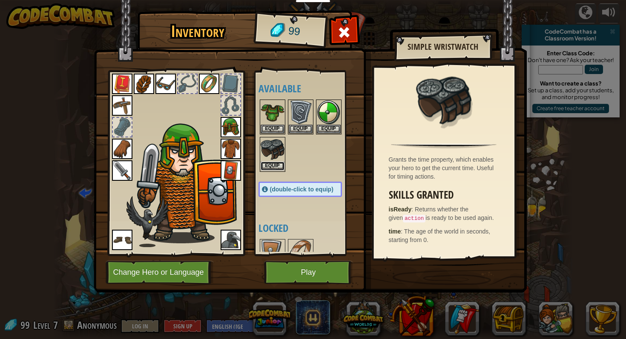
click at [272, 167] on button "Equip" at bounding box center [273, 166] width 24 height 9
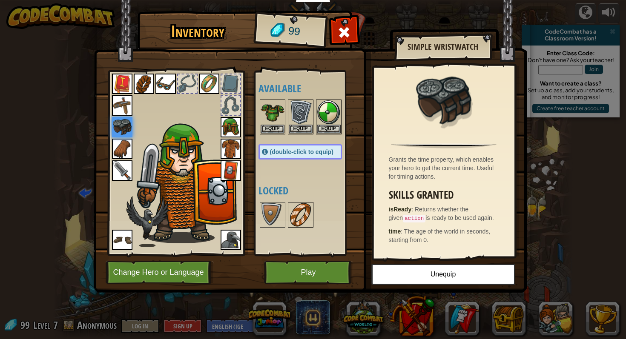
click at [302, 217] on img at bounding box center [301, 215] width 24 height 24
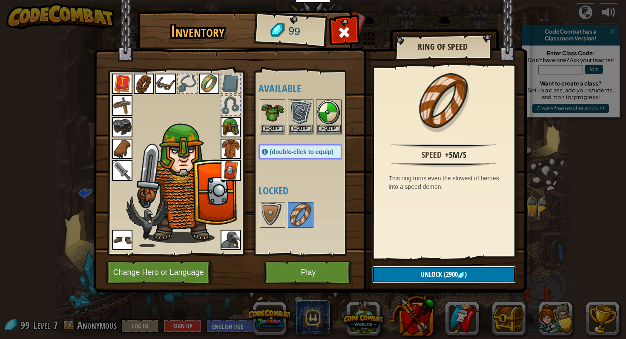
click at [419, 268] on button "Unlock (2900 )" at bounding box center [444, 274] width 144 height 17
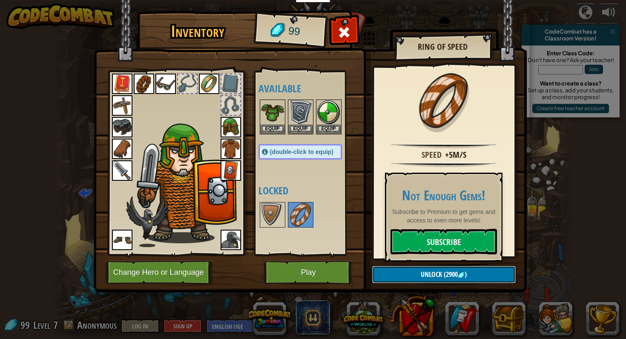
click at [419, 268] on button "Unlock (2900 )" at bounding box center [444, 274] width 144 height 17
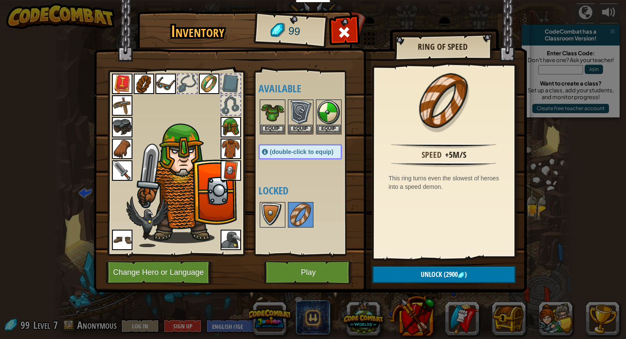
click at [276, 213] on img at bounding box center [273, 215] width 24 height 24
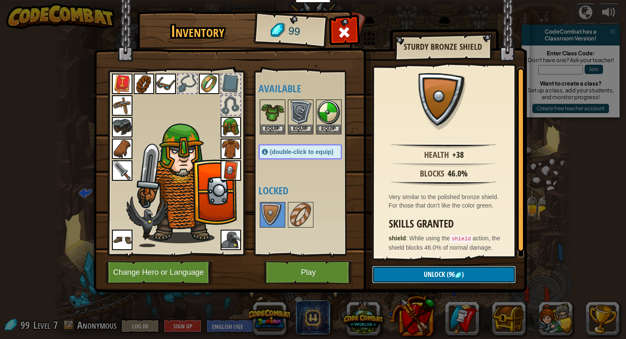
click at [409, 271] on button "Unlock (96 )" at bounding box center [444, 274] width 144 height 17
click at [409, 271] on button "Confirm" at bounding box center [444, 274] width 144 height 17
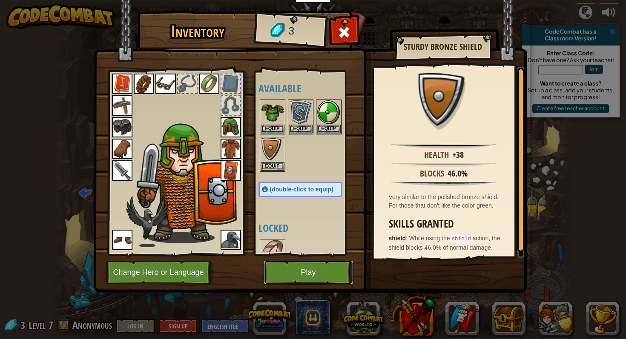
click at [334, 270] on button "Play" at bounding box center [308, 272] width 89 height 23
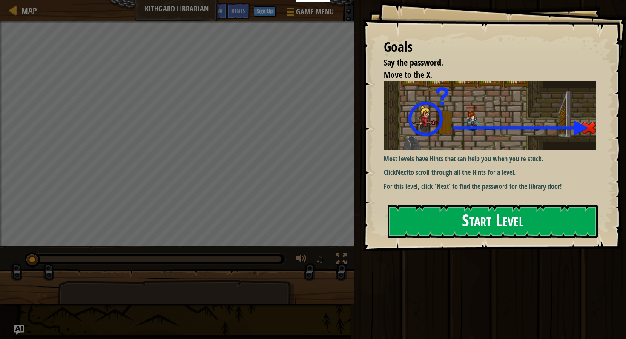
click at [407, 205] on button "Start Level" at bounding box center [493, 222] width 210 height 34
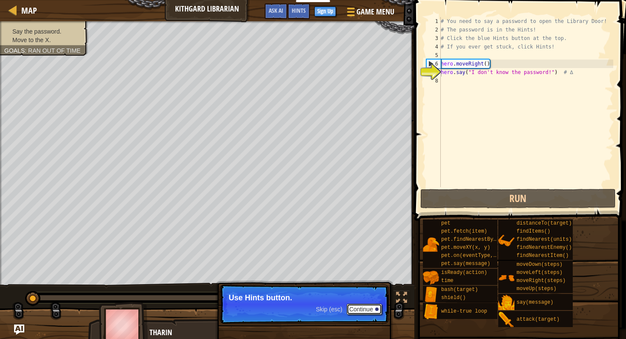
click at [358, 313] on button "Continue" at bounding box center [364, 309] width 35 height 11
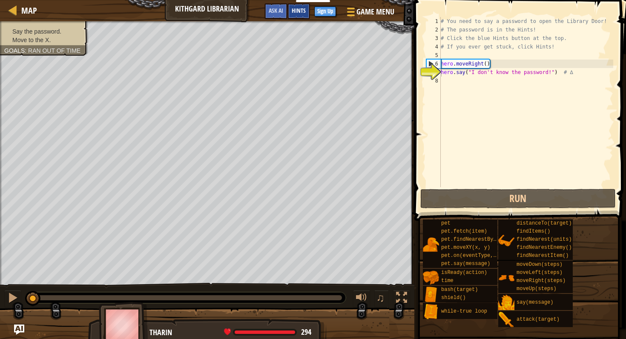
click at [305, 9] on div "Hints" at bounding box center [298, 11] width 23 height 16
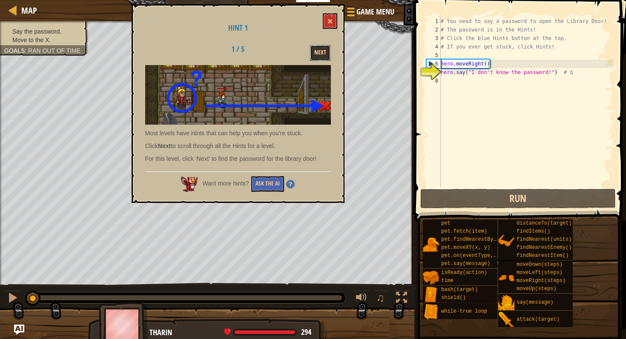
click at [317, 52] on button "Next" at bounding box center [320, 53] width 20 height 16
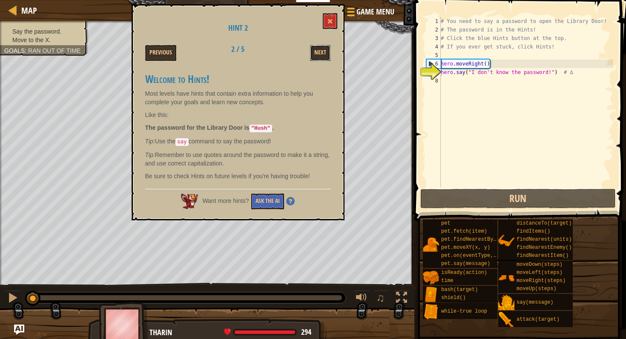
click at [317, 52] on button "Next" at bounding box center [320, 53] width 20 height 16
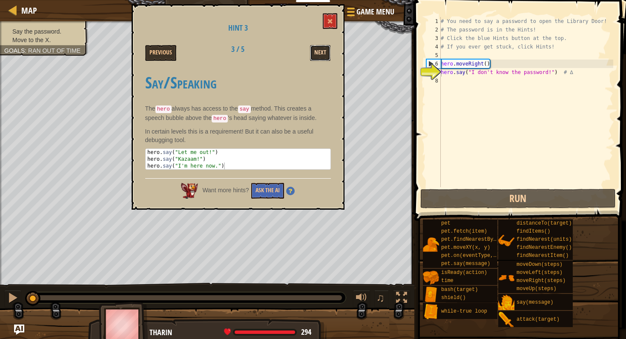
click at [315, 52] on button "Next" at bounding box center [320, 53] width 20 height 16
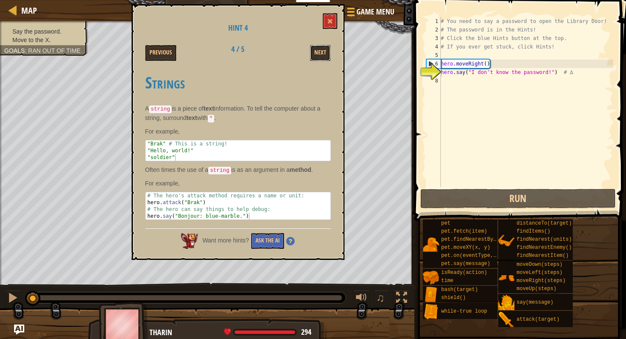
click at [315, 52] on button "Next" at bounding box center [320, 53] width 20 height 16
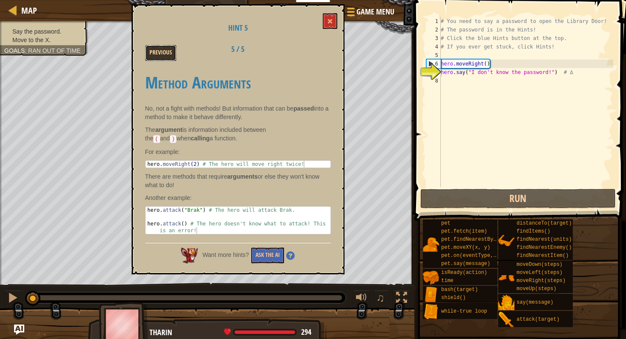
click at [150, 49] on button "Previous" at bounding box center [160, 53] width 31 height 16
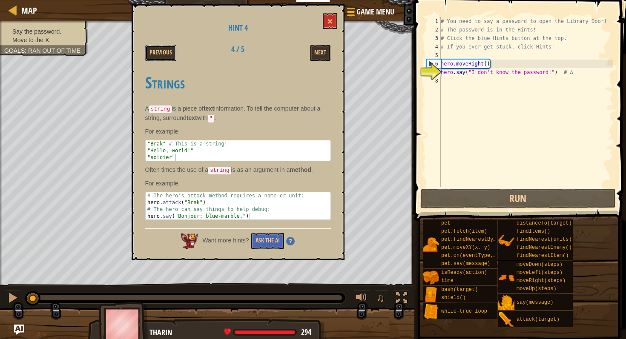
click at [150, 49] on button "Previous" at bounding box center [160, 53] width 31 height 16
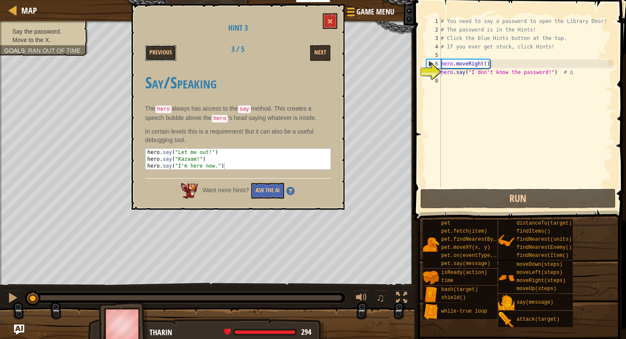
click at [150, 49] on button "Previous" at bounding box center [160, 53] width 31 height 16
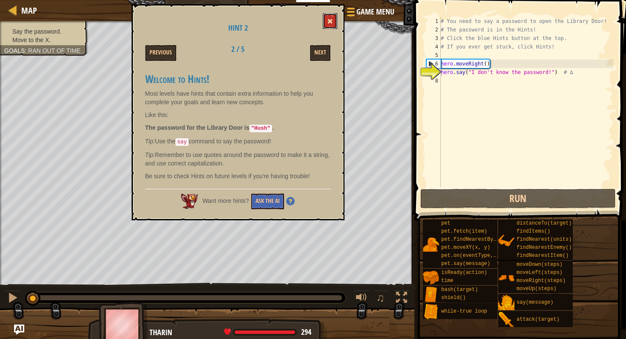
click at [330, 22] on span at bounding box center [330, 21] width 6 height 6
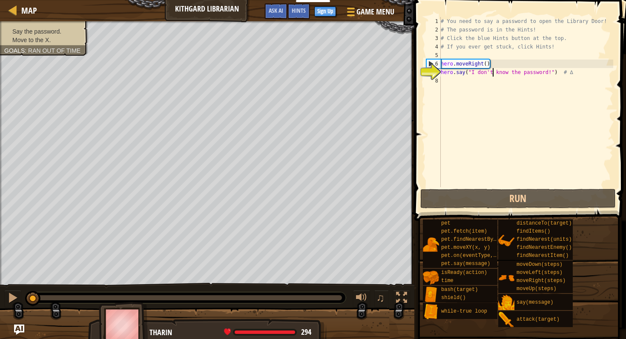
click at [493, 71] on div "# You need to say a password to open the Library Door! # The password is in the…" at bounding box center [526, 110] width 174 height 187
drag, startPoint x: 551, startPoint y: 72, endPoint x: 472, endPoint y: 70, distance: 78.8
click at [472, 70] on div "# You need to say a password to open the Library Door! # The password is in the…" at bounding box center [526, 110] width 174 height 187
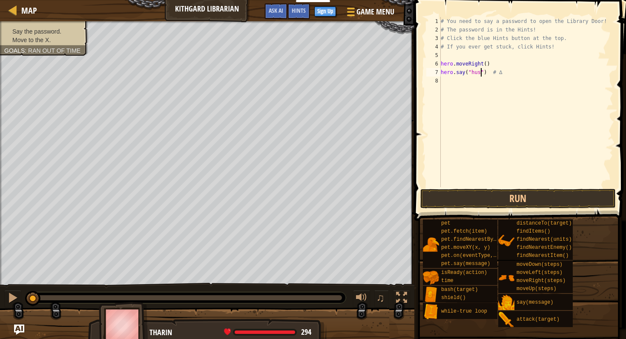
scroll to position [4, 3]
type textarea "hero.say("hush") # ∆"
click at [543, 198] on button "Run" at bounding box center [517, 199] width 195 height 20
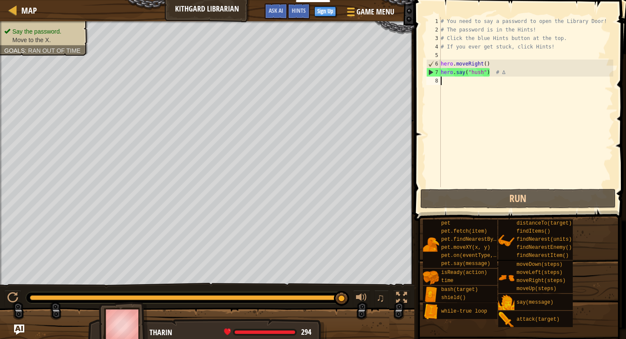
click at [481, 82] on div "# You need to say a password to open the Library Door! # The password is in the…" at bounding box center [526, 110] width 174 height 187
type textarea "h"
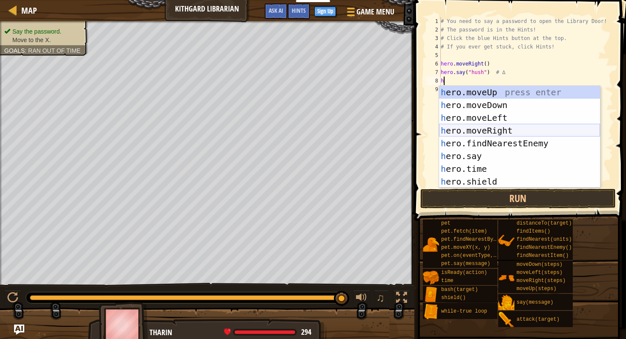
click at [517, 128] on div "h ero.moveUp press enter h ero.moveDown press enter h ero.moveLeft press enter …" at bounding box center [519, 150] width 161 height 128
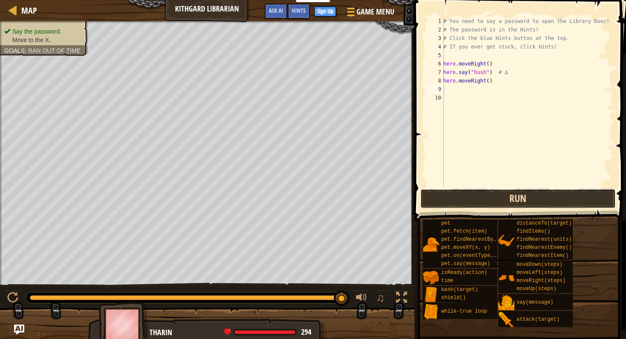
click at [508, 197] on button "Run" at bounding box center [517, 199] width 195 height 20
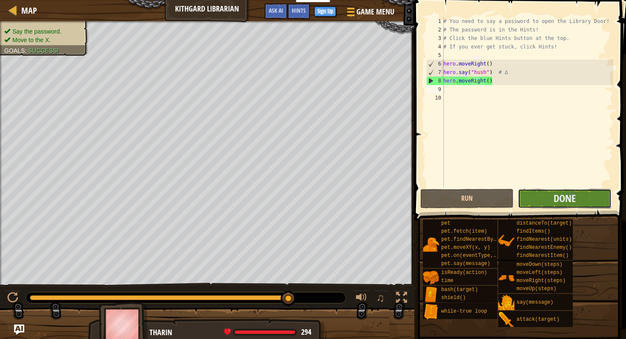
click at [541, 195] on button "Done" at bounding box center [564, 199] width 93 height 20
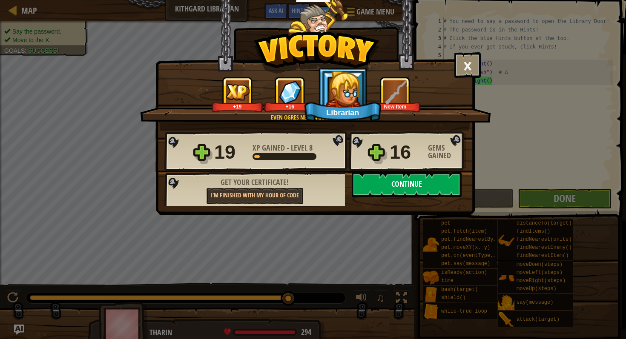
click at [386, 183] on button "Continue" at bounding box center [407, 185] width 110 height 26
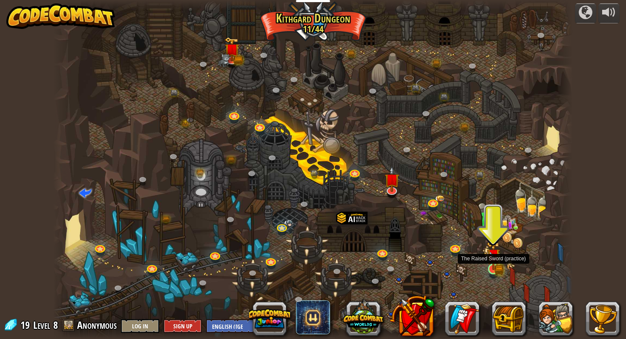
click at [492, 264] on img at bounding box center [493, 255] width 13 height 29
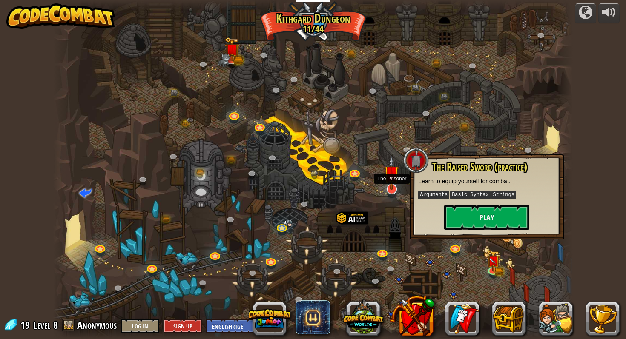
click at [393, 180] on img at bounding box center [391, 173] width 15 height 34
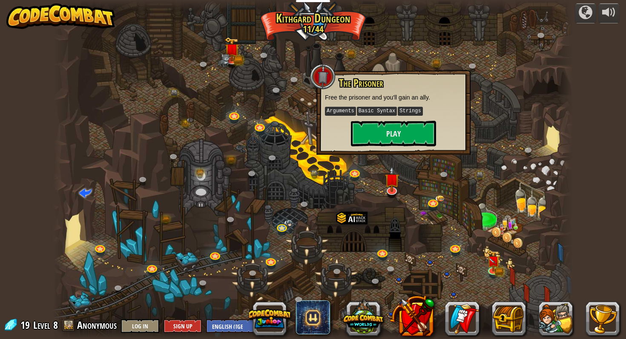
click at [500, 277] on div at bounding box center [312, 169] width 519 height 339
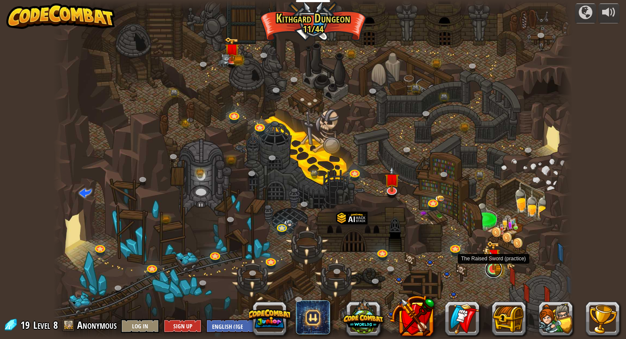
click at [497, 272] on link at bounding box center [493, 269] width 17 height 17
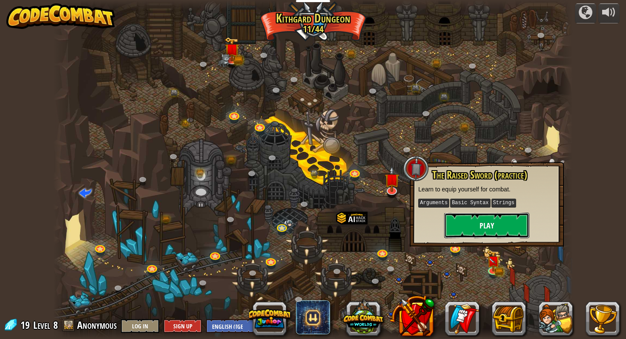
click at [499, 227] on button "Play" at bounding box center [486, 226] width 85 height 26
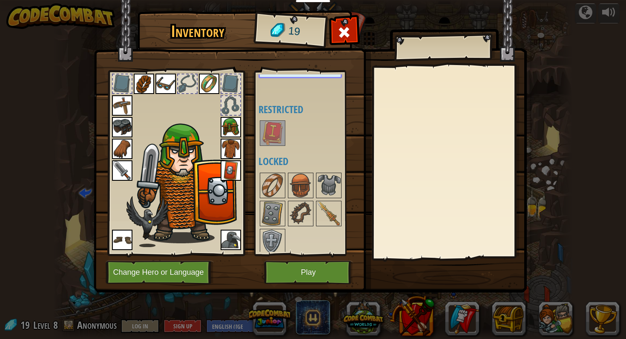
scroll to position [123, 0]
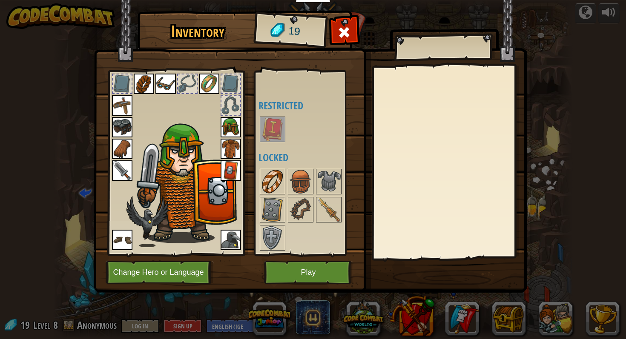
click at [271, 170] on img at bounding box center [273, 182] width 24 height 24
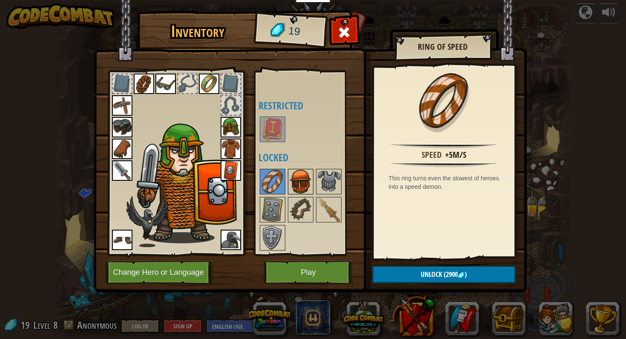
click at [291, 179] on img at bounding box center [301, 182] width 24 height 24
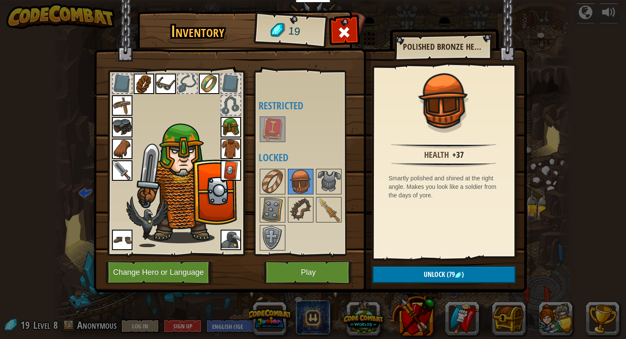
click at [314, 176] on div at bounding box center [308, 210] width 101 height 84
click at [318, 185] on img at bounding box center [329, 182] width 24 height 24
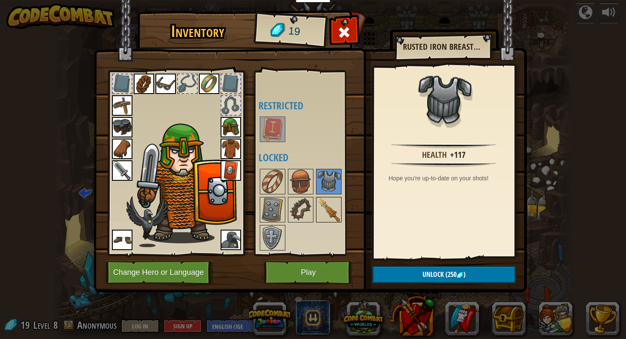
click at [325, 200] on img at bounding box center [329, 210] width 24 height 24
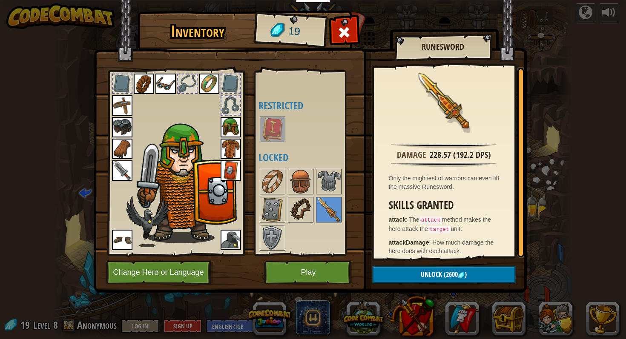
click at [308, 205] on img at bounding box center [301, 210] width 24 height 24
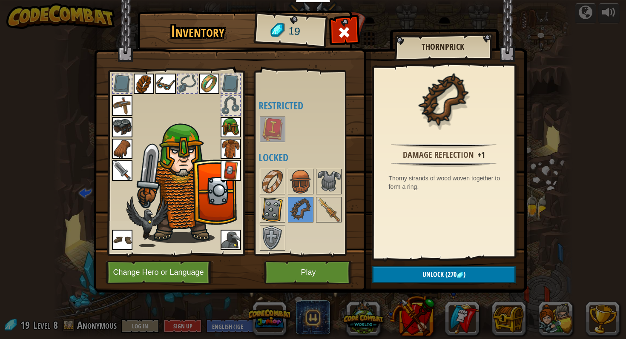
click at [277, 206] on img at bounding box center [273, 210] width 24 height 24
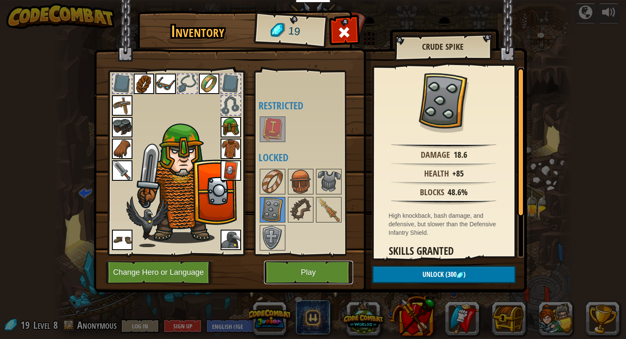
click at [294, 265] on button "Play" at bounding box center [308, 272] width 89 height 23
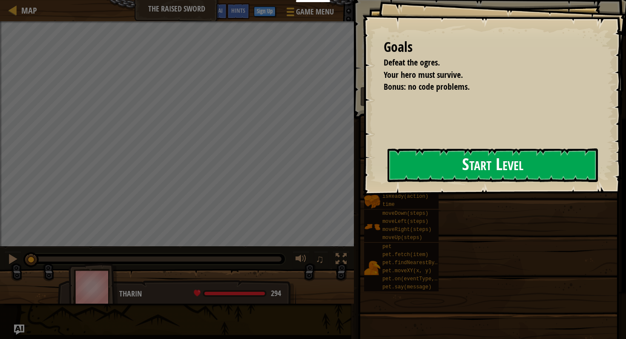
click at [390, 172] on button "Start Level" at bounding box center [493, 166] width 210 height 34
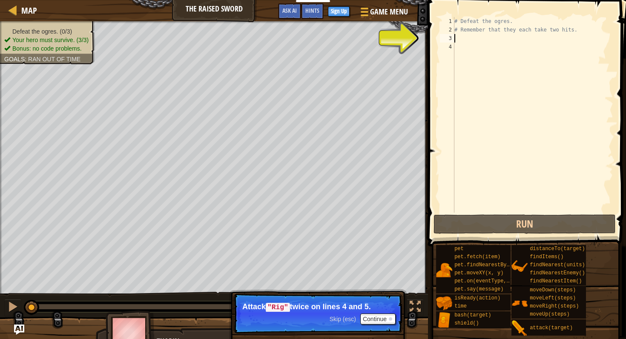
scroll to position [4, 0]
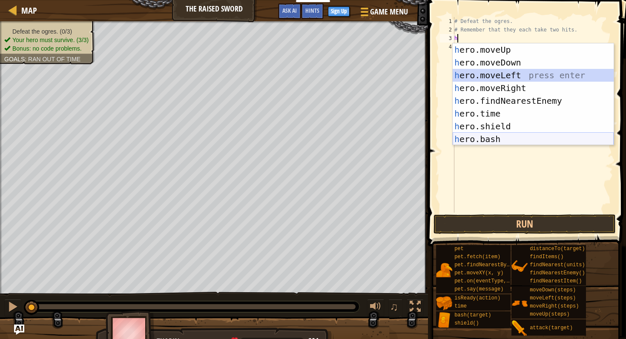
click at [471, 134] on div "h ero.moveUp press enter h ero.moveDown press enter h ero.moveLeft press enter …" at bounding box center [533, 107] width 161 height 128
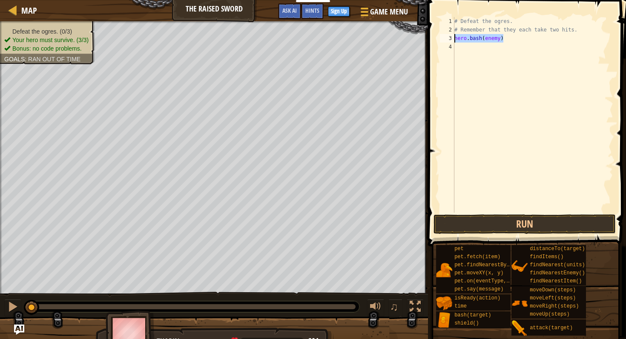
drag, startPoint x: 512, startPoint y: 37, endPoint x: 446, endPoint y: 37, distance: 66.0
click at [446, 37] on div "hero.bash(enemy) 1 2 3 4 # Defeat the ogres. # Remember that they each take two…" at bounding box center [525, 115] width 175 height 196
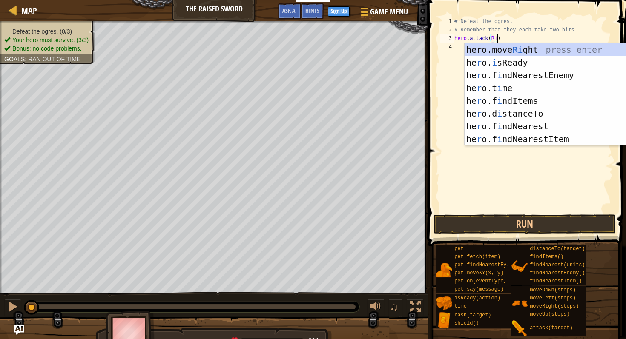
type textarea "hero.attack(Rig)"
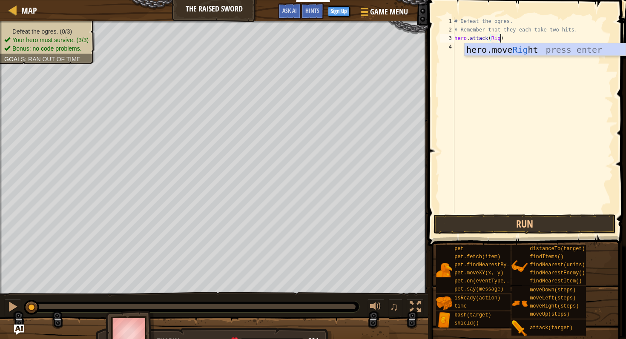
scroll to position [4, 3]
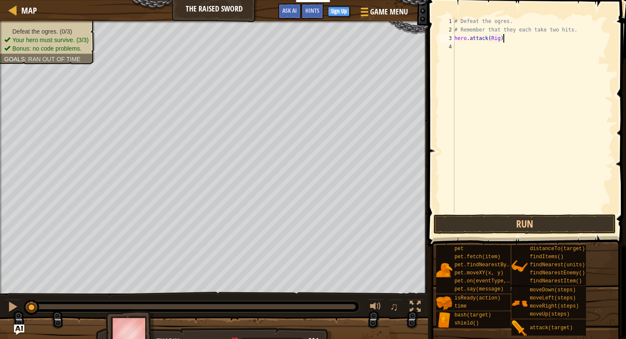
click at [524, 35] on div "# Defeat the ogres. # Remember that they each take two hits. hero . attack ( Ri…" at bounding box center [533, 123] width 161 height 213
drag, startPoint x: 524, startPoint y: 35, endPoint x: 439, endPoint y: 37, distance: 84.8
click at [439, 37] on div "hero.attack(Rig) 1 2 3 4 # Defeat the ogres. # Remember that they each take two…" at bounding box center [525, 115] width 175 height 196
click at [498, 51] on div "# Defeat the ogres. # Remember that they each take two hits. hero . attack ( Ri…" at bounding box center [533, 123] width 161 height 213
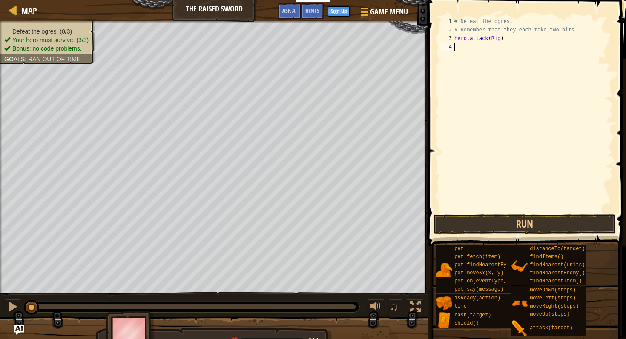
type textarea "hero.attack(Rig)"
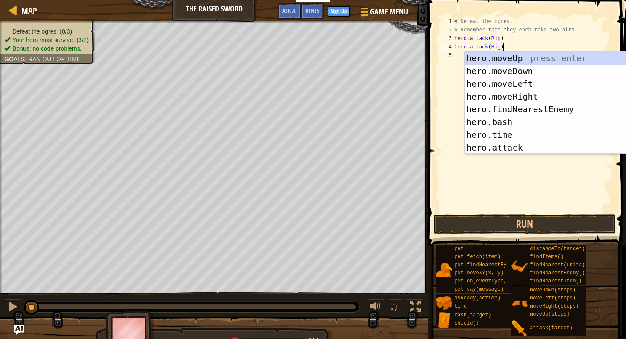
click at [457, 58] on div "# Defeat the ogres. # Remember that they each take two hits. hero . attack ( Ri…" at bounding box center [533, 123] width 161 height 213
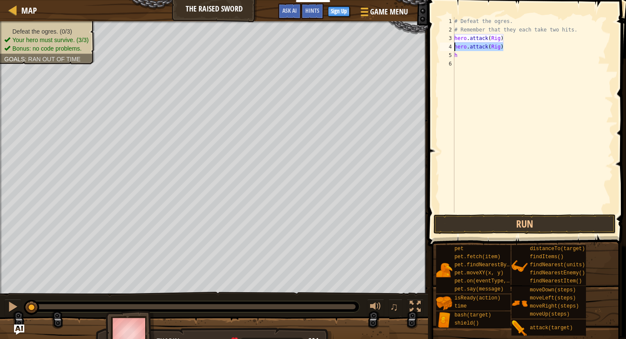
drag, startPoint x: 508, startPoint y: 46, endPoint x: 451, endPoint y: 47, distance: 57.1
click at [451, 47] on div "h 1 2 3 4 5 6 # Defeat the ogres. # Remember that they each take two hits. hero…" at bounding box center [525, 115] width 175 height 196
click at [472, 53] on div "# Defeat the ogres. # Remember that they each take two hits. hero . attack ( Ri…" at bounding box center [533, 123] width 161 height 213
drag, startPoint x: 472, startPoint y: 53, endPoint x: 457, endPoint y: 53, distance: 15.3
click at [457, 53] on div "# Defeat the ogres. # Remember that they each take two hits. hero . attack ( Ri…" at bounding box center [533, 123] width 161 height 213
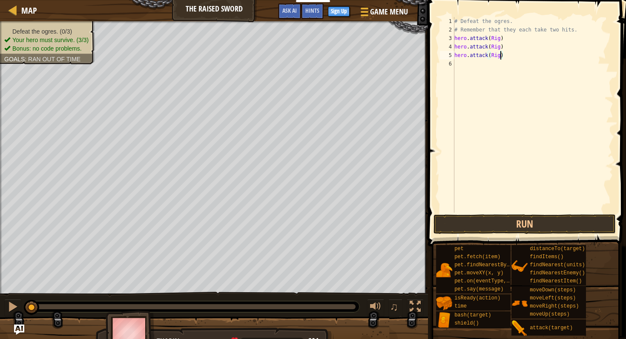
click at [500, 55] on div "# Defeat the ogres. # Remember that they each take two hits. hero . attack ( Ri…" at bounding box center [533, 123] width 161 height 213
type textarea "hero.attack(Gurt)"
drag, startPoint x: 523, startPoint y: 55, endPoint x: 457, endPoint y: 55, distance: 66.9
click at [457, 55] on div "# Defeat the ogres. # Remember that they each take two hits. hero . attack ( Ri…" at bounding box center [533, 123] width 161 height 213
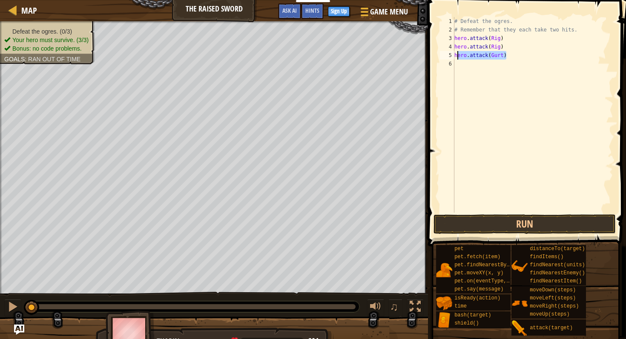
click at [460, 69] on div "# Defeat the ogres. # Remember that they each take two hits. hero . attack ( Ri…" at bounding box center [533, 123] width 161 height 213
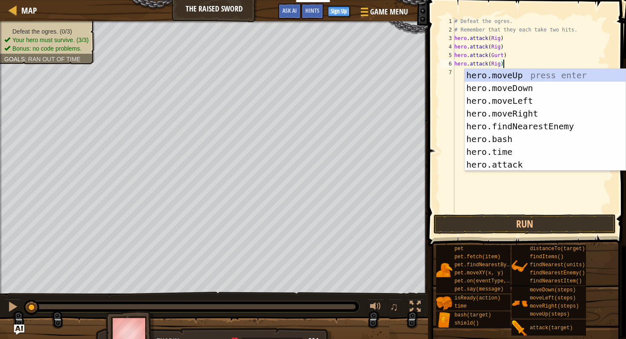
click at [500, 60] on div "# Defeat the ogres. # Remember that they each take two hits. hero . attack ( Ri…" at bounding box center [533, 123] width 161 height 213
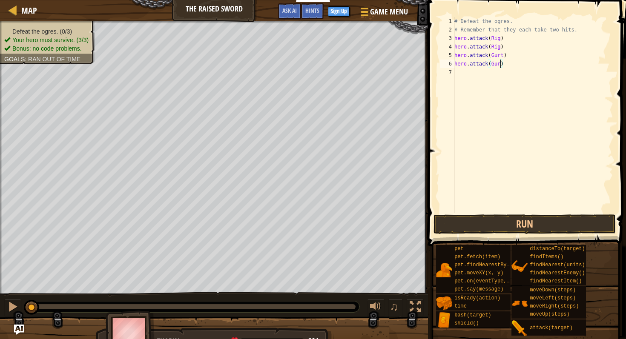
type textarea "hero.attack(Gurt)"
click at [496, 73] on div "# Defeat the ogres. # Remember that they each take two hits. hero . attack ( Ri…" at bounding box center [533, 123] width 161 height 213
click at [500, 71] on div "# Defeat the ogres. # Remember that they each take two hits. hero . attack ( Ri…" at bounding box center [533, 123] width 161 height 213
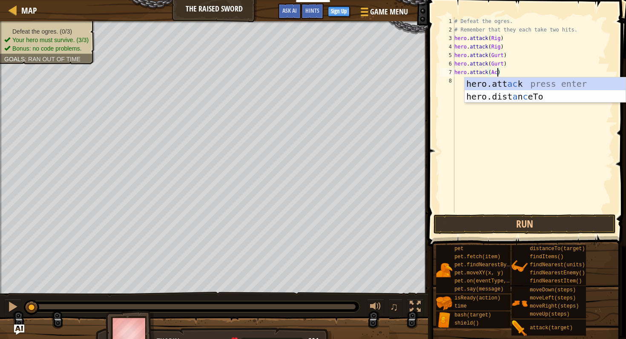
type textarea "hero.attack(Ack)"
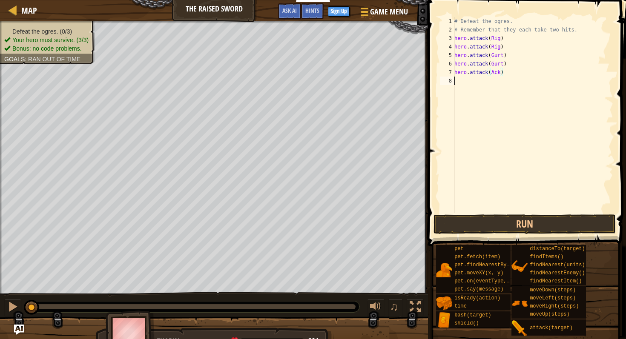
click at [488, 109] on div "# Defeat the ogres. # Remember that they each take two hits. hero . attack ( Ri…" at bounding box center [533, 123] width 161 height 213
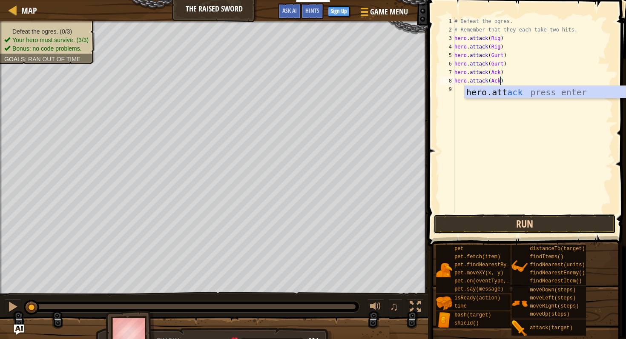
click at [531, 218] on button "Run" at bounding box center [525, 225] width 182 height 20
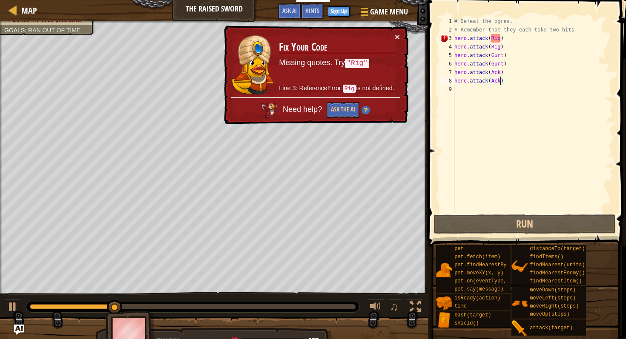
click at [500, 38] on div "# Defeat the ogres. # Remember that they each take two hits. hero . attack ( Ri…" at bounding box center [533, 123] width 161 height 213
click at [398, 38] on button "×" at bounding box center [397, 36] width 5 height 9
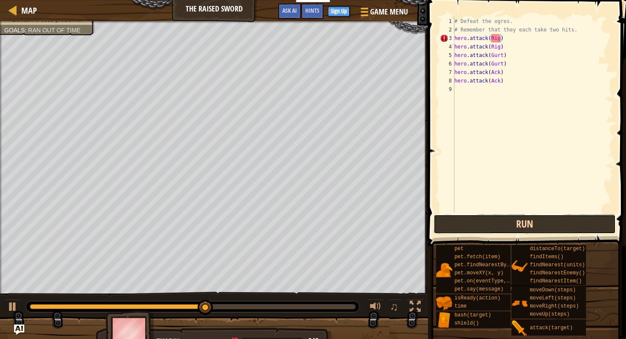
click at [468, 229] on button "Run" at bounding box center [525, 225] width 182 height 20
click at [500, 48] on div "# Defeat the ogres. # Remember that they each take two hits. hero . attack ( "R…" at bounding box center [533, 123] width 161 height 213
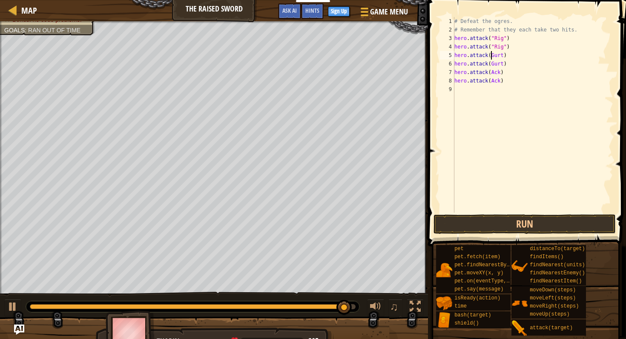
click at [490, 55] on div "# Defeat the ogres. # Remember that they each take two hits. hero . attack ( "R…" at bounding box center [533, 123] width 161 height 213
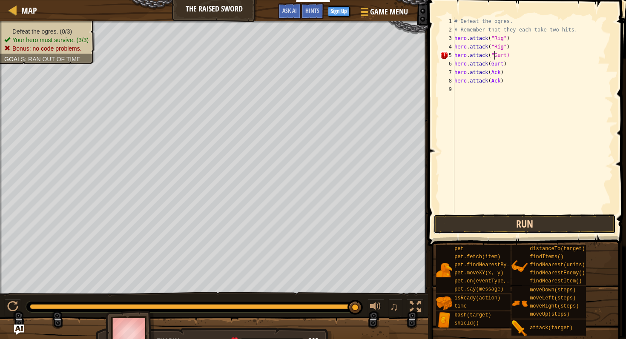
click at [478, 222] on button "Run" at bounding box center [525, 225] width 182 height 20
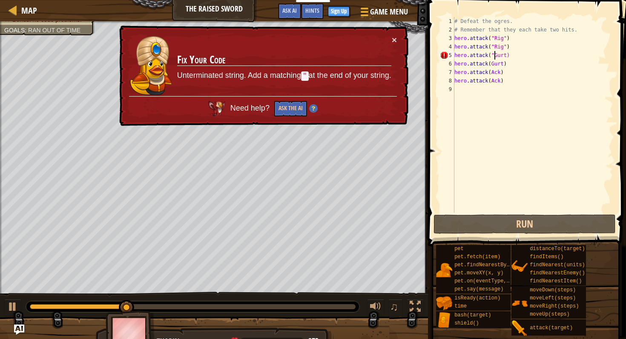
click at [509, 57] on div "# Defeat the ogres. # Remember that they each take two hits. hero . attack ( "R…" at bounding box center [533, 123] width 161 height 213
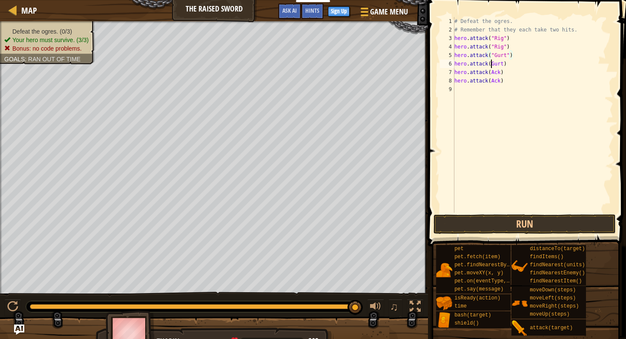
click at [491, 66] on div "# Defeat the ogres. # Remember that they each take two hits. hero . attack ( "R…" at bounding box center [533, 123] width 161 height 213
click at [507, 66] on div "# Defeat the ogres. # Remember that they each take two hits. hero . attack ( "R…" at bounding box center [533, 123] width 161 height 213
click at [492, 72] on div "# Defeat the ogres. # Remember that they each take two hits. hero . attack ( "R…" at bounding box center [533, 123] width 161 height 213
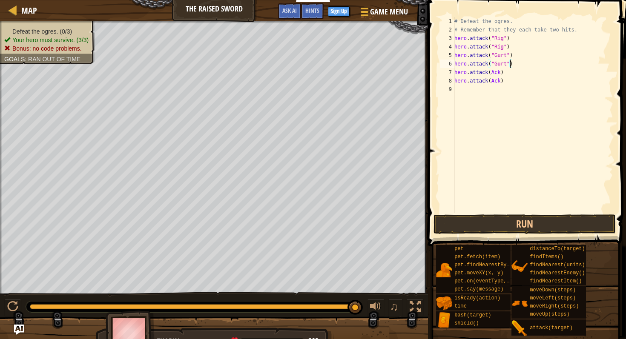
scroll to position [4, 3]
click at [503, 74] on div "# Defeat the ogres. # Remember that they each take two hits. hero . attack ( "R…" at bounding box center [533, 123] width 161 height 213
click at [491, 82] on div "# Defeat the ogres. # Remember that they each take two hits. hero . attack ( "R…" at bounding box center [533, 123] width 161 height 213
click at [503, 81] on div "# Defeat the ogres. # Remember that they each take two hits. hero . attack ( "R…" at bounding box center [533, 123] width 161 height 213
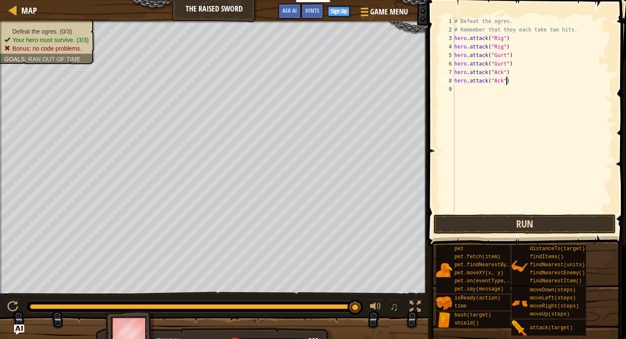
type textarea "hero.attack("Ack")"
click at [488, 217] on button "Run" at bounding box center [525, 225] width 182 height 20
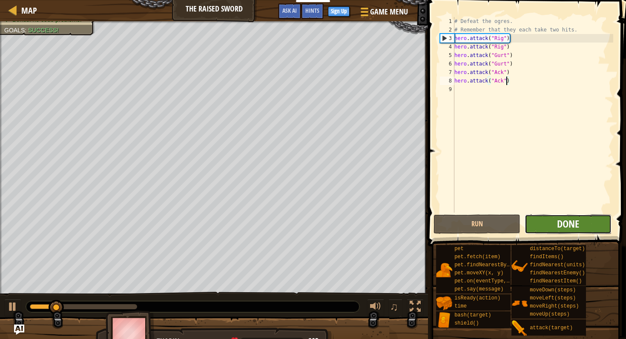
click at [559, 222] on span "Done" at bounding box center [568, 224] width 22 height 14
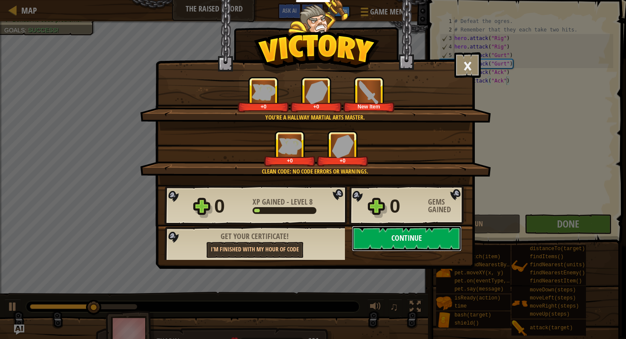
click at [385, 243] on button "Continue" at bounding box center [407, 239] width 110 height 26
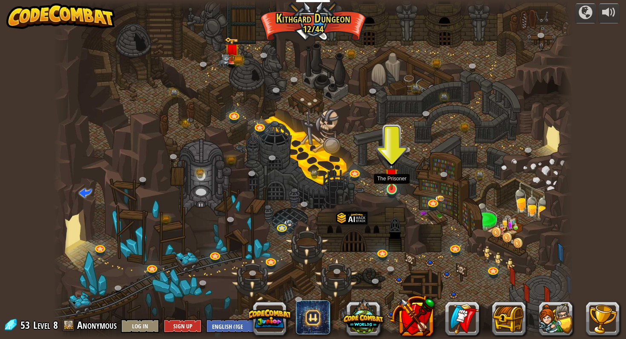
click at [396, 188] on img at bounding box center [391, 175] width 13 height 31
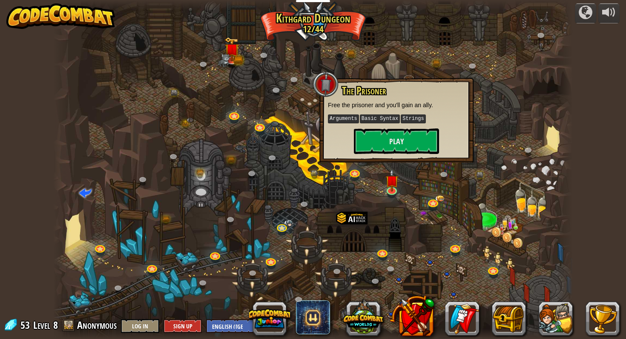
click at [395, 126] on div "The Prisoner Free the prisoner and you'll gain an ally. Arguments Basic Syntax …" at bounding box center [396, 119] width 137 height 69
click at [394, 136] on button "Play" at bounding box center [396, 142] width 85 height 26
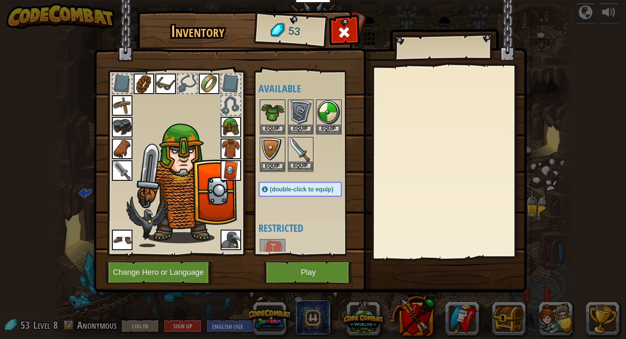
click at [297, 146] on img at bounding box center [301, 150] width 24 height 24
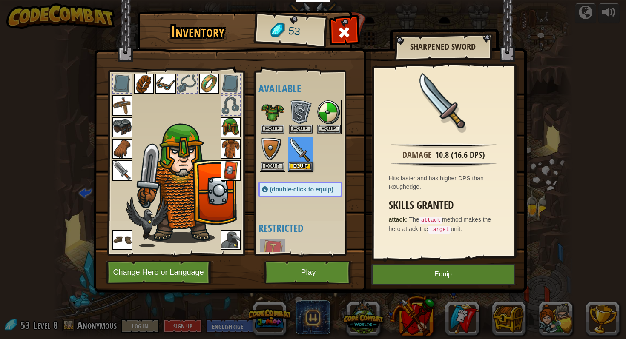
click at [126, 169] on img at bounding box center [122, 171] width 20 height 20
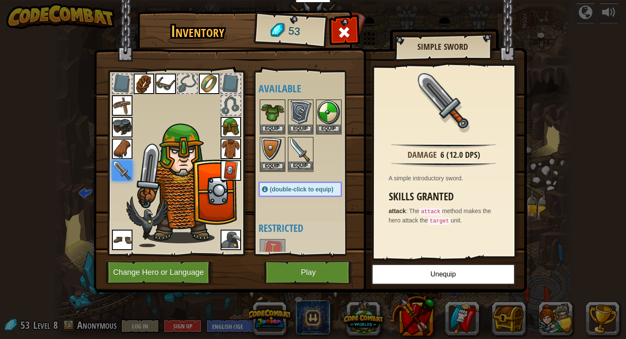
click at [298, 157] on img at bounding box center [301, 150] width 24 height 24
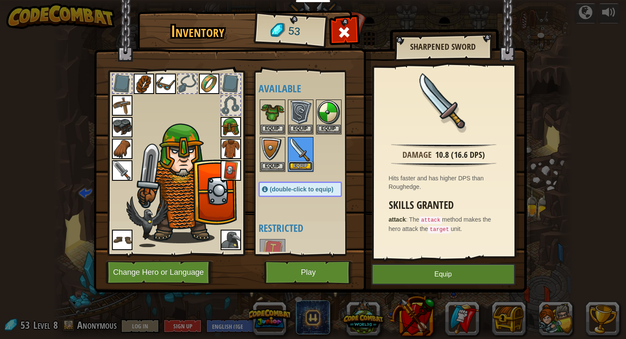
click at [303, 166] on button "Equip" at bounding box center [301, 166] width 24 height 9
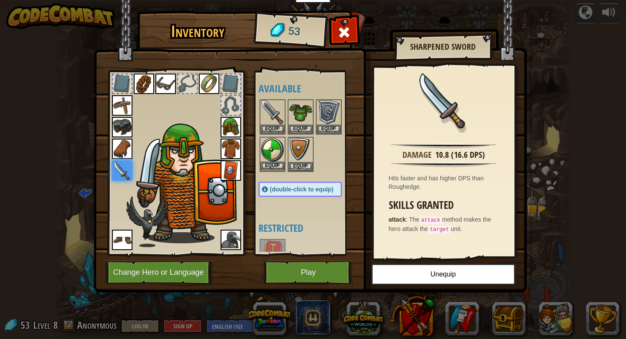
click at [273, 147] on img at bounding box center [273, 150] width 24 height 24
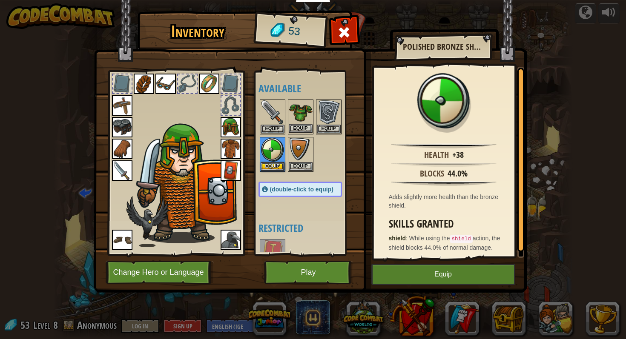
click at [301, 115] on img at bounding box center [301, 113] width 24 height 24
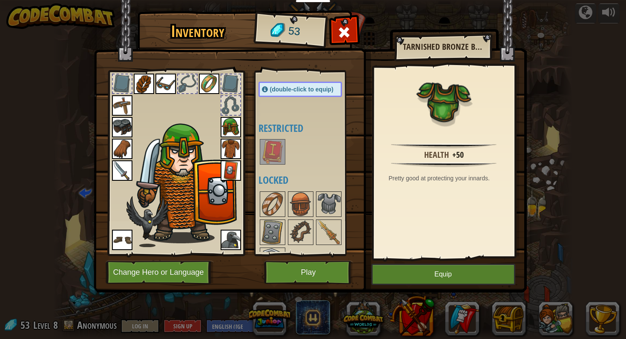
scroll to position [123, 0]
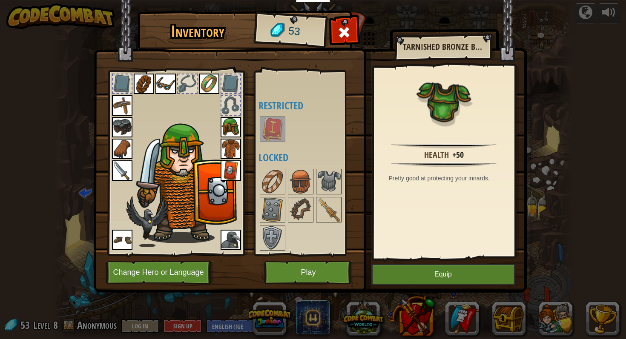
click at [261, 168] on div at bounding box center [308, 210] width 101 height 84
click at [278, 179] on img at bounding box center [273, 182] width 24 height 24
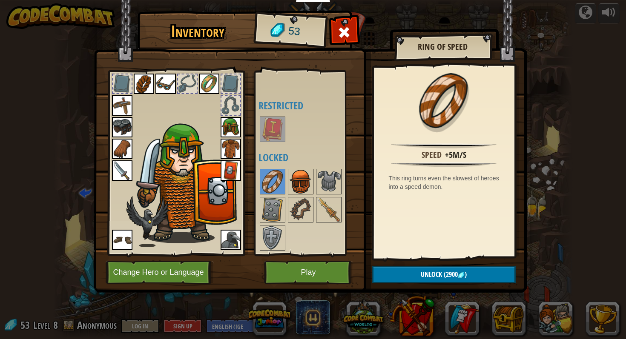
click at [292, 173] on img at bounding box center [301, 182] width 24 height 24
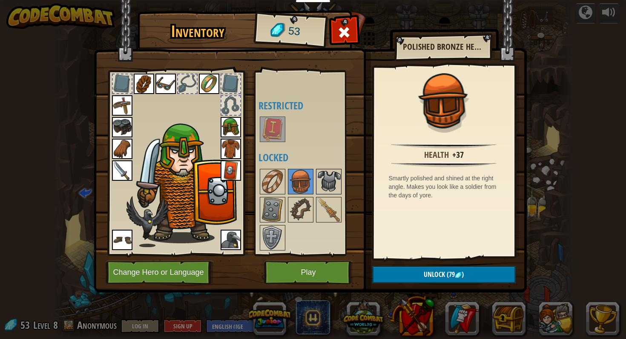
click at [317, 175] on img at bounding box center [329, 182] width 24 height 24
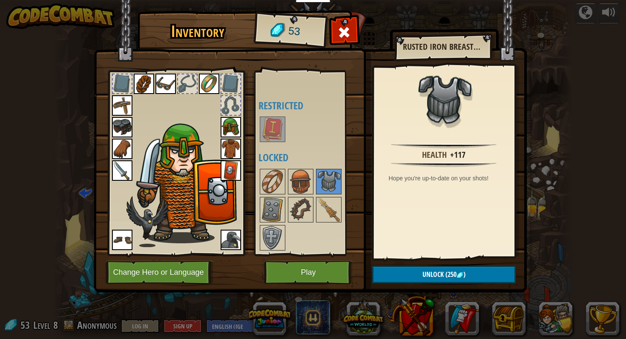
click at [317, 196] on div at bounding box center [308, 210] width 101 height 84
click at [315, 200] on div at bounding box center [308, 210] width 101 height 84
click at [321, 202] on img at bounding box center [329, 210] width 24 height 24
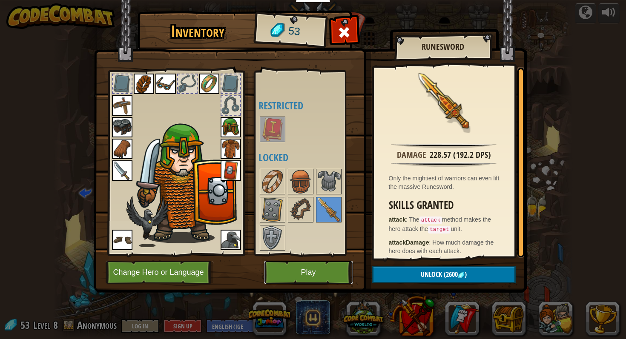
click at [279, 268] on button "Play" at bounding box center [308, 272] width 89 height 23
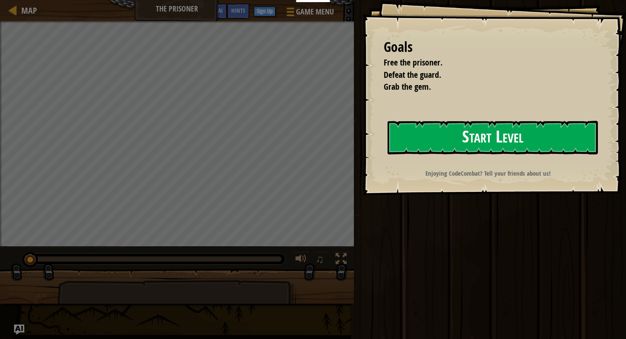
click at [442, 134] on button "Start Level" at bounding box center [493, 138] width 210 height 34
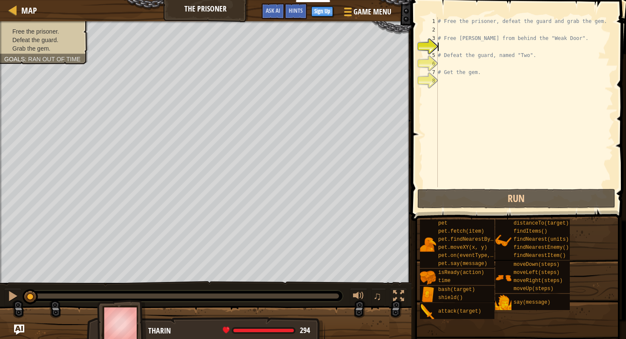
type textarea "mo"
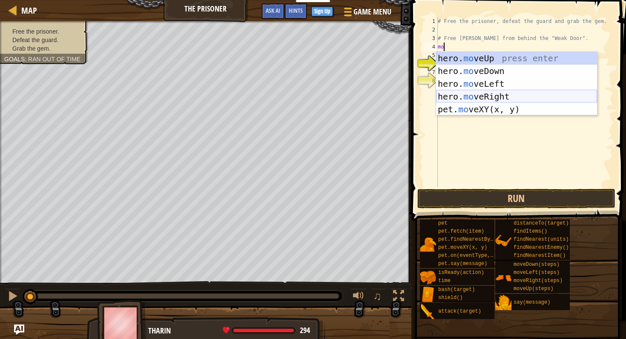
click at [467, 95] on div "hero. mo veUp press enter hero. mo veDown press enter hero. mo veLeft press ent…" at bounding box center [516, 96] width 161 height 89
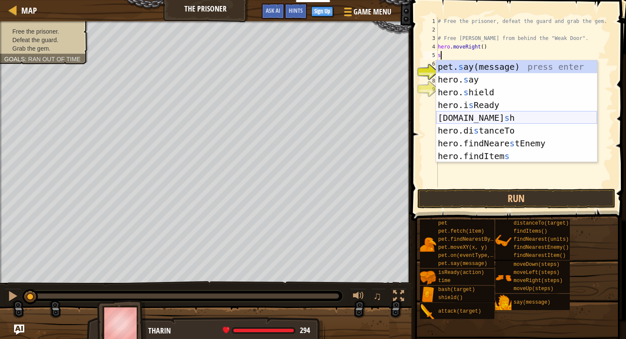
click at [491, 118] on div "pet. s ay(message) press enter hero. s ay press enter hero. s hield press enter…" at bounding box center [516, 124] width 161 height 128
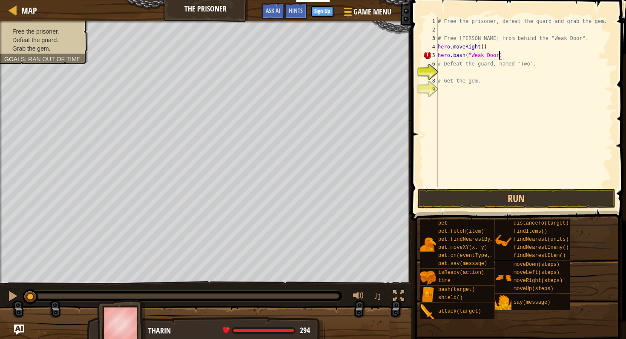
type textarea "hero.bash("Weak Door")"
click at [492, 75] on div "# Free the prisoner, defeat the guard and grab the gem. # Free [PERSON_NAME] fr…" at bounding box center [524, 110] width 177 height 187
click at [466, 202] on button "Run" at bounding box center [516, 199] width 198 height 20
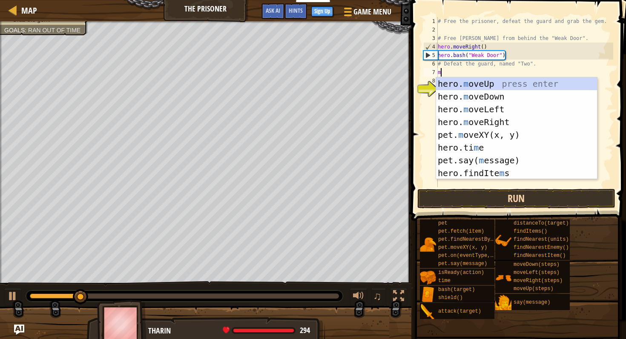
type textarea "mo"
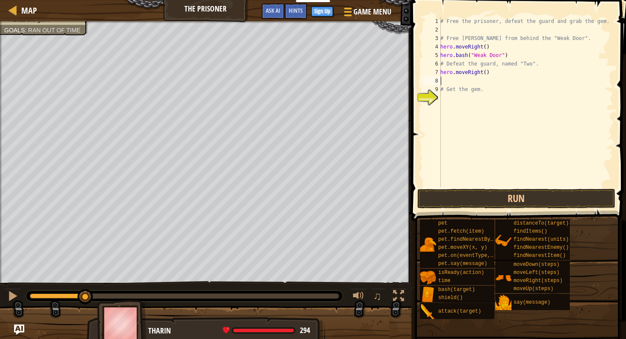
click at [486, 72] on div "# Free the prisoner, defeat the guard and grab the gem. # Free [PERSON_NAME] fr…" at bounding box center [526, 110] width 175 height 187
type textarea "hero.moveRight(2)"
click at [497, 74] on div "# Free the prisoner, defeat the guard and grab the gem. # Free [PERSON_NAME] fr…" at bounding box center [526, 110] width 175 height 187
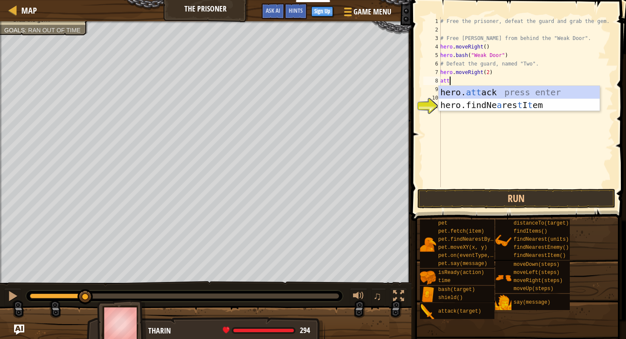
scroll to position [4, 0]
click at [517, 92] on div "hero. att ack press enter hero.findNe a res t I t em press enter" at bounding box center [519, 111] width 161 height 51
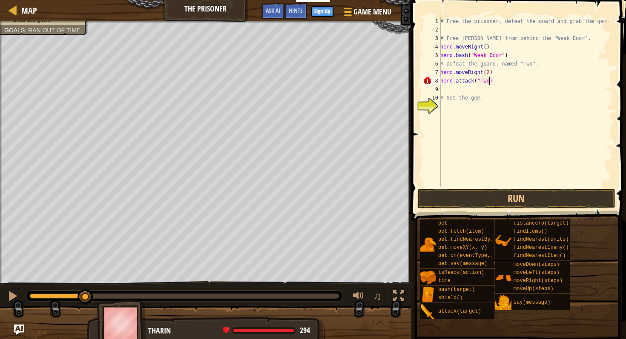
type textarea "hero.attack("Two")"
click at [502, 92] on div "# Free the prisoner, defeat the guard and grab the gem. # Free [PERSON_NAME] fr…" at bounding box center [526, 110] width 175 height 187
click at [470, 200] on button "Run" at bounding box center [516, 199] width 198 height 20
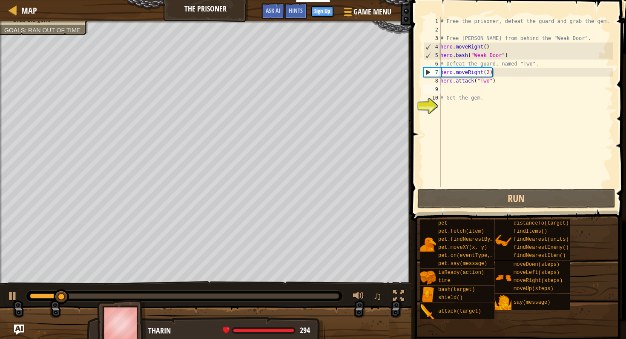
type textarea "mo"
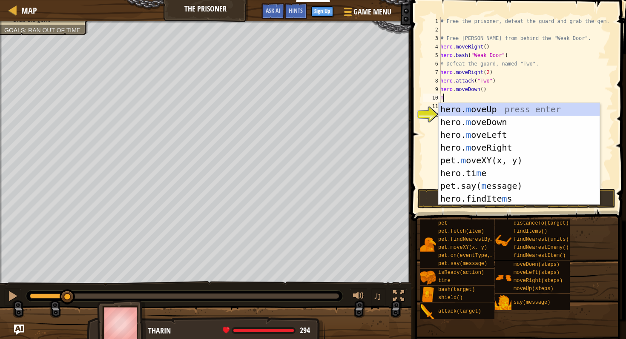
type textarea "mo"
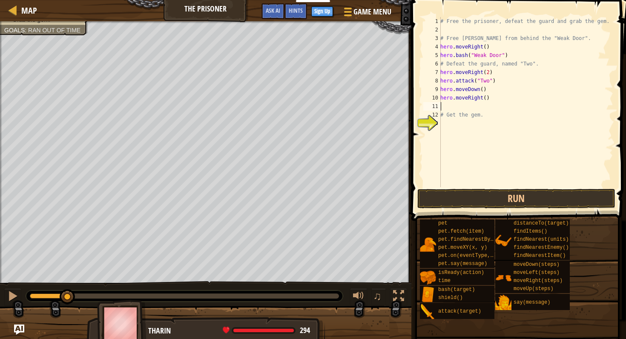
click at [485, 97] on div "# Free the prisoner, defeat the guard and grab the gem. # Free [PERSON_NAME] fr…" at bounding box center [526, 110] width 175 height 187
click at [488, 202] on button "Run" at bounding box center [516, 199] width 198 height 20
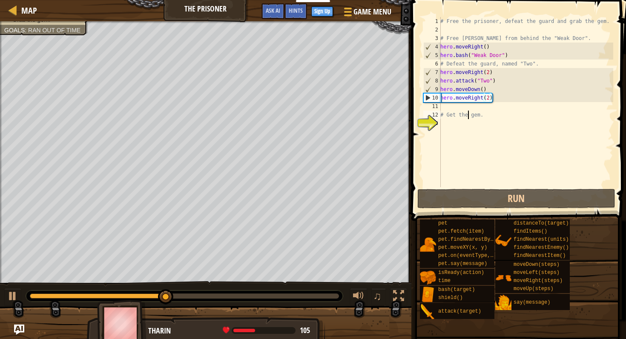
click at [469, 111] on div "# Free the prisoner, defeat the guard and grab the gem. # Free [PERSON_NAME] fr…" at bounding box center [526, 110] width 175 height 187
click at [489, 100] on div "# Free the prisoner, defeat the guard and grab the gem. # Free [PERSON_NAME] fr…" at bounding box center [526, 110] width 175 height 187
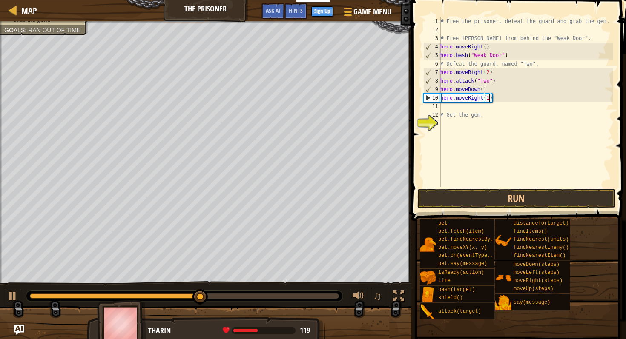
type textarea "hero.moveRight()"
click at [487, 109] on div "# Free the prisoner, defeat the guard and grab the gem. # Free [PERSON_NAME] fr…" at bounding box center [526, 110] width 175 height 187
type textarea "mo"
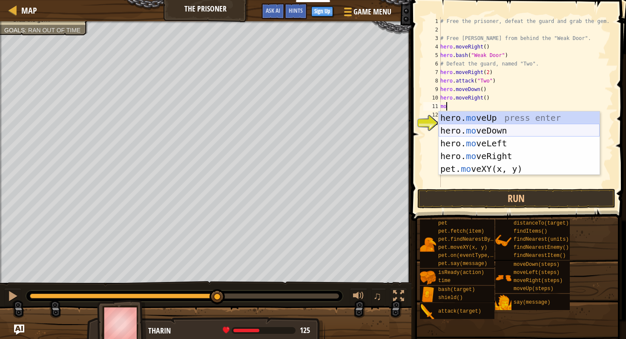
click at [494, 129] on div "hero. mo veUp press enter hero. mo veDown press enter hero. mo veLeft press ent…" at bounding box center [519, 156] width 161 height 89
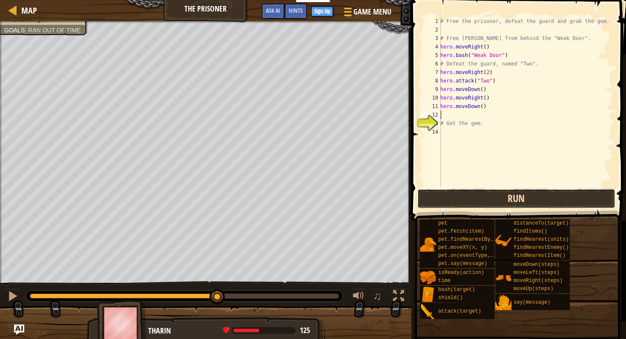
click at [482, 195] on button "Run" at bounding box center [516, 199] width 198 height 20
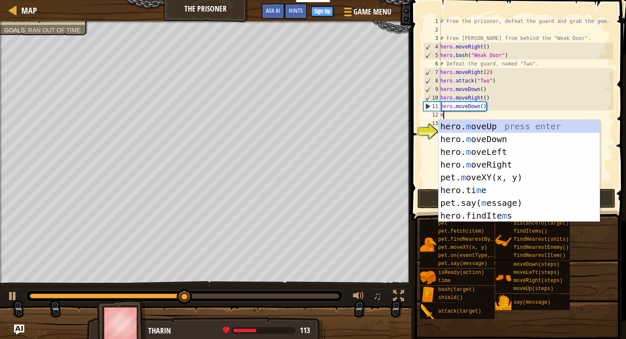
type textarea "mo"
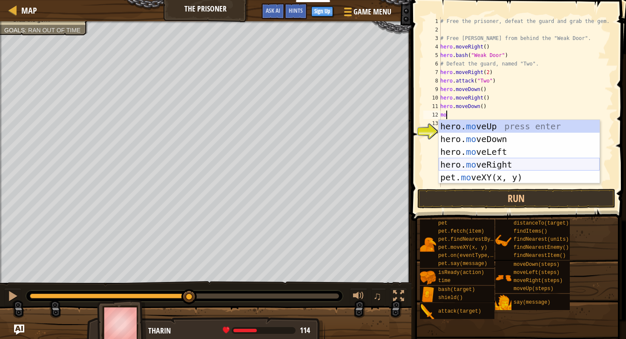
click at [491, 162] on div "hero. mo veUp press enter hero. mo veDown press enter hero. mo veLeft press ent…" at bounding box center [519, 164] width 161 height 89
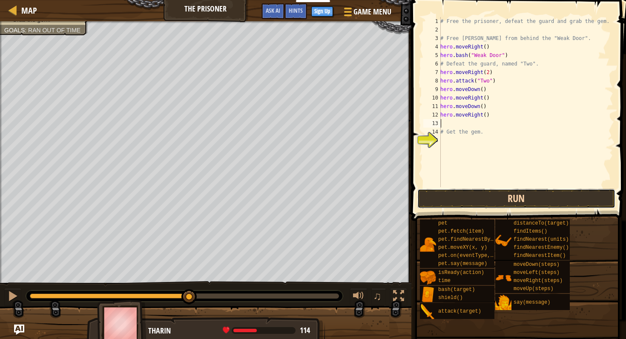
click at [489, 195] on button "Run" at bounding box center [516, 199] width 198 height 20
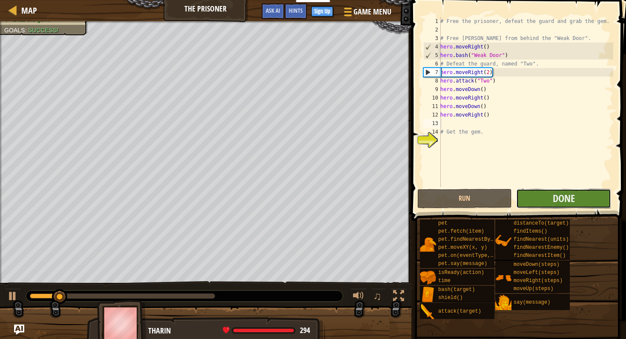
click at [537, 195] on button "Done" at bounding box center [563, 199] width 95 height 20
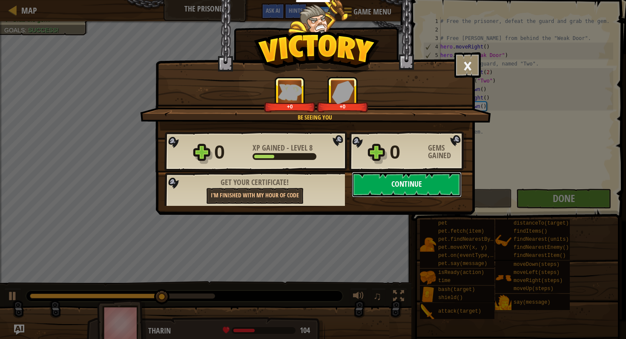
click at [411, 185] on button "Continue" at bounding box center [407, 185] width 110 height 26
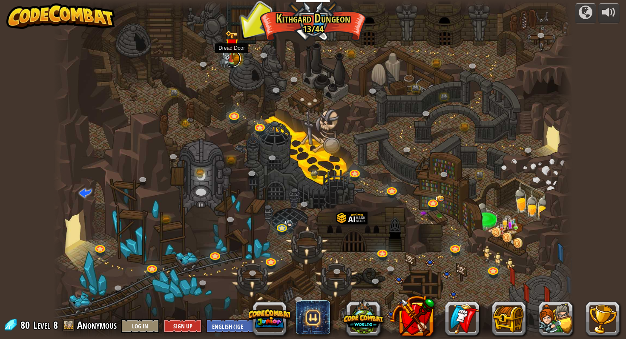
click at [235, 60] on link at bounding box center [232, 58] width 17 height 17
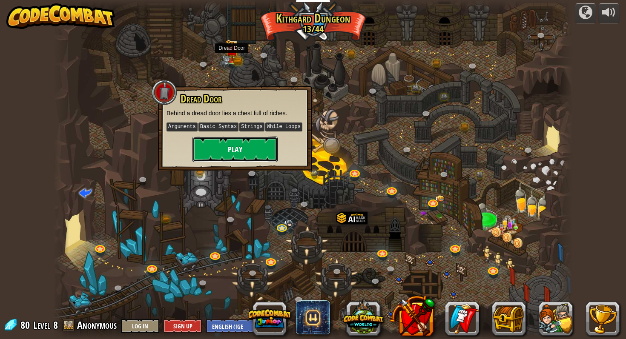
click at [253, 146] on button "Play" at bounding box center [234, 150] width 85 height 26
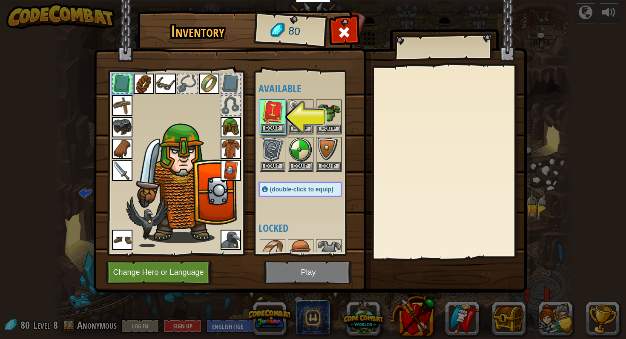
click at [278, 120] on img at bounding box center [273, 113] width 24 height 24
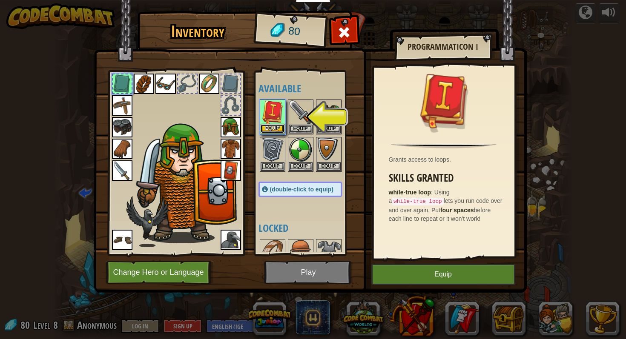
click at [279, 127] on button "Equip" at bounding box center [273, 128] width 24 height 9
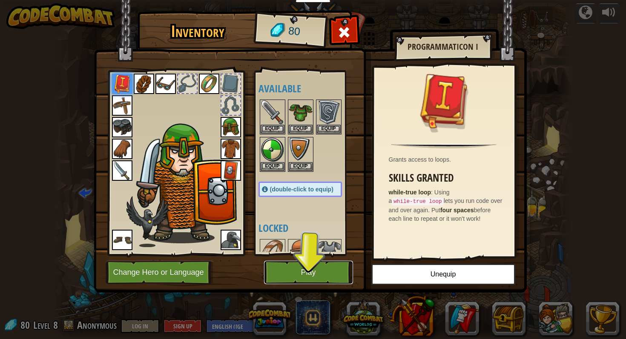
click at [319, 269] on button "Play" at bounding box center [308, 272] width 89 height 23
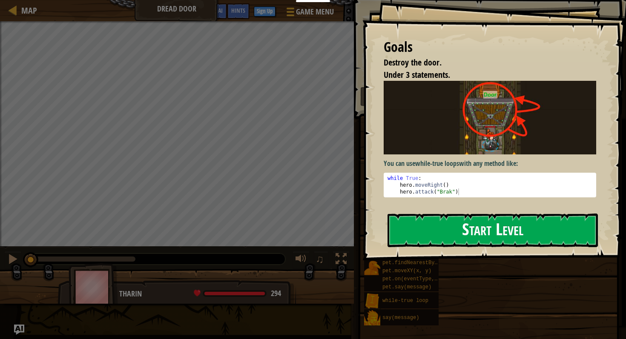
click at [424, 138] on div "Goals Destroy the door. Under 3 statements. You can use while-true loops with a…" at bounding box center [494, 130] width 264 height 261
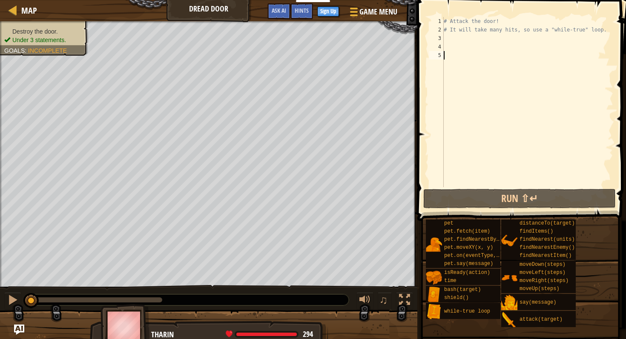
click at [459, 37] on div "# Attack the door! # It will take many hits, so use a "while-true" loop." at bounding box center [527, 110] width 171 height 187
type textarea "wh"
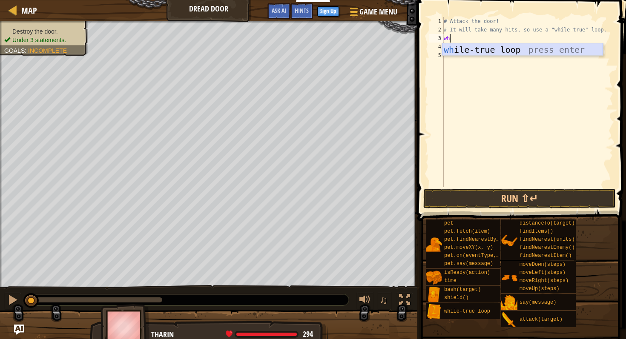
click at [466, 50] on div "wh ile-true loop press enter" at bounding box center [522, 62] width 161 height 38
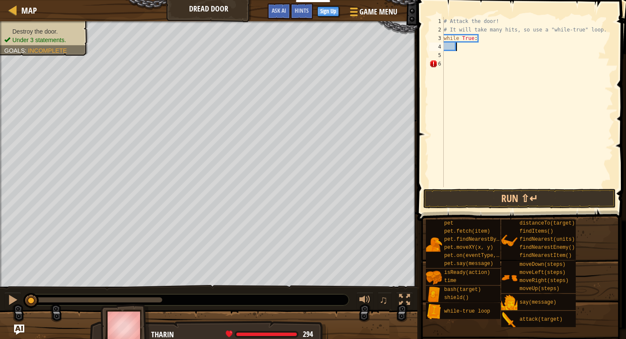
scroll to position [4, 1]
click at [471, 58] on div "hero. ba sh press enter" at bounding box center [534, 71] width 161 height 38
type textarea "hero.bash("Door")"
click at [471, 194] on button "Run ⇧↵" at bounding box center [519, 199] width 192 height 20
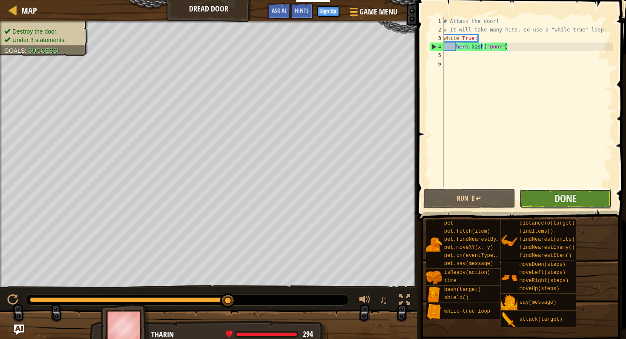
click at [521, 195] on button "Done" at bounding box center [566, 199] width 92 height 20
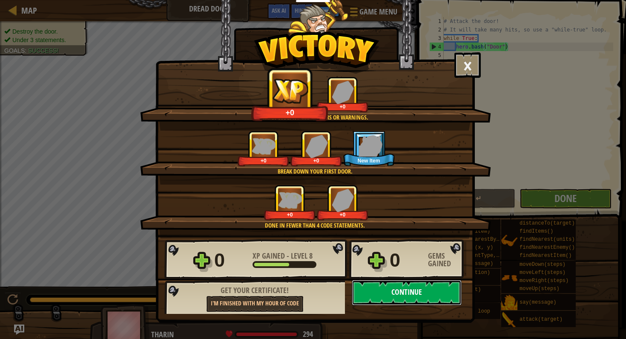
click at [419, 289] on button "Continue" at bounding box center [407, 293] width 110 height 26
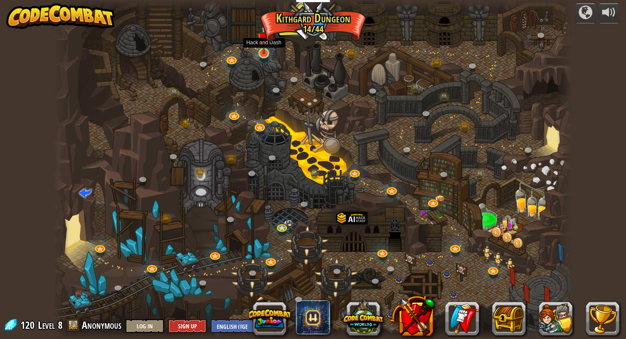
click at [268, 51] on img at bounding box center [263, 39] width 13 height 31
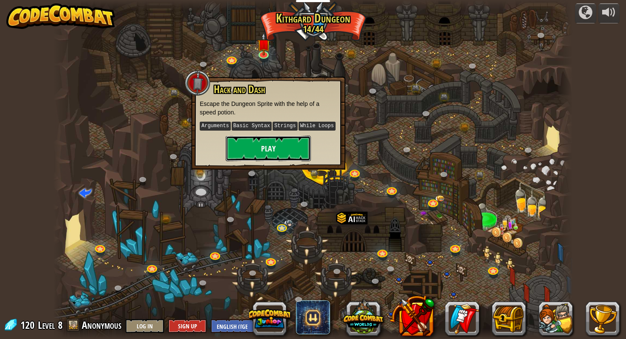
click at [282, 149] on button "Play" at bounding box center [268, 149] width 85 height 26
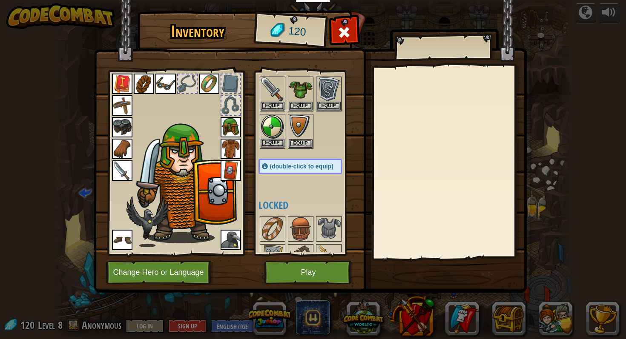
scroll to position [70, 0]
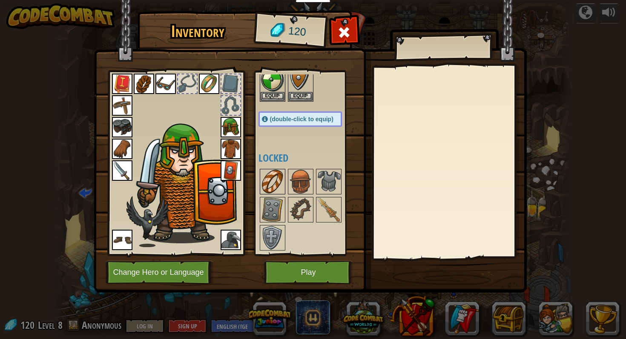
click at [270, 184] on img at bounding box center [273, 182] width 24 height 24
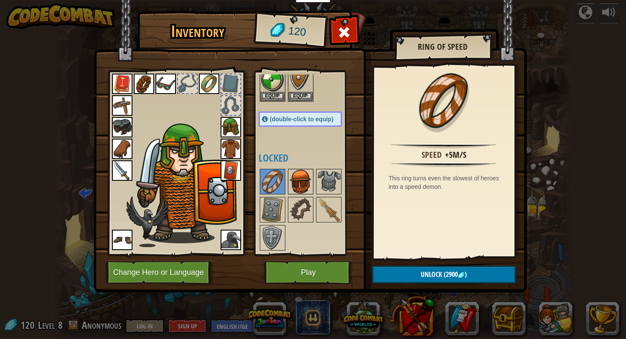
click at [300, 183] on img at bounding box center [301, 182] width 24 height 24
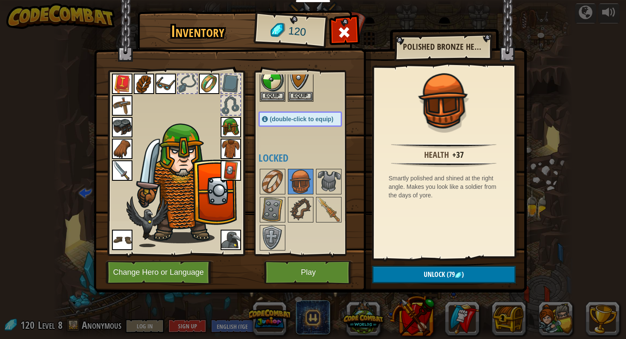
click at [307, 242] on div at bounding box center [308, 210] width 101 height 84
click at [273, 238] on img at bounding box center [273, 238] width 24 height 24
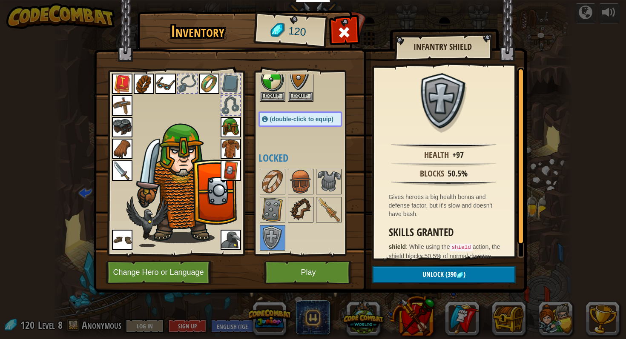
click at [291, 214] on img at bounding box center [301, 210] width 24 height 24
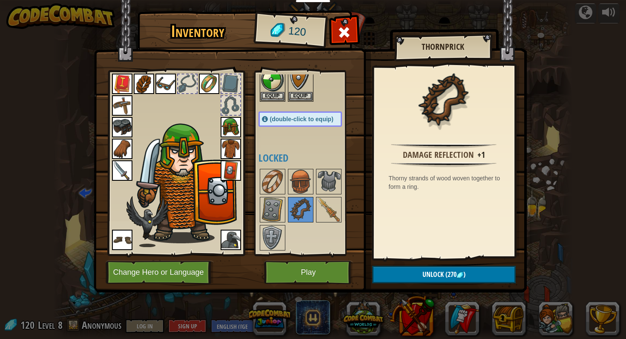
click at [314, 209] on div at bounding box center [308, 210] width 101 height 84
click at [323, 213] on img at bounding box center [329, 210] width 24 height 24
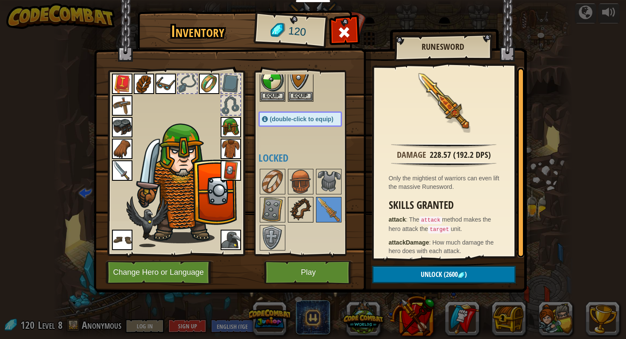
click at [302, 210] on img at bounding box center [301, 210] width 24 height 24
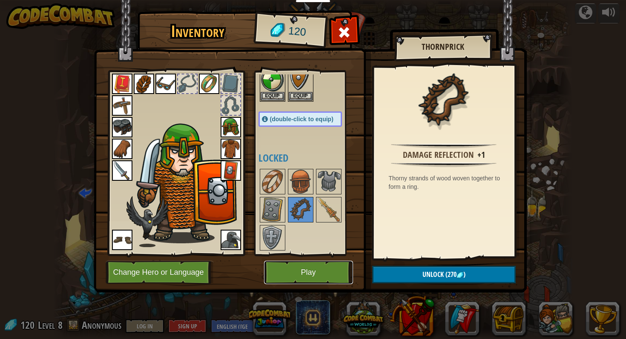
click at [296, 266] on button "Play" at bounding box center [308, 272] width 89 height 23
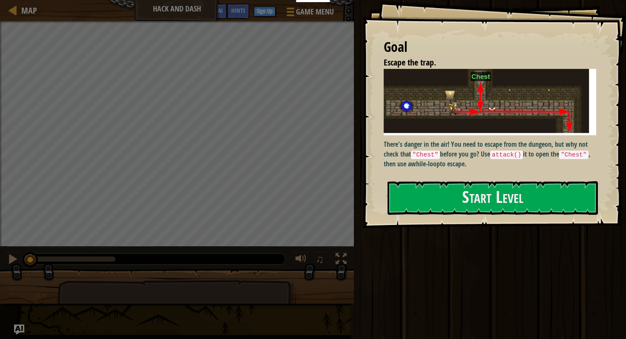
click at [480, 112] on img at bounding box center [490, 102] width 213 height 66
click at [473, 125] on img at bounding box center [490, 102] width 213 height 66
click at [441, 191] on button "Start Level" at bounding box center [493, 198] width 210 height 34
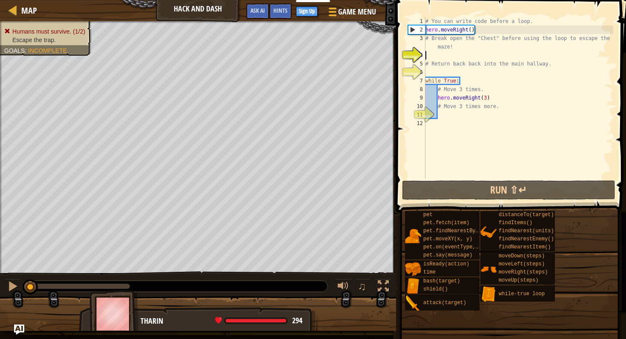
click at [491, 30] on div "# You can write code before a loop. hero . moveRight ( ) # Break open the "Ches…" at bounding box center [519, 106] width 190 height 179
type textarea "hero.moveRight()"
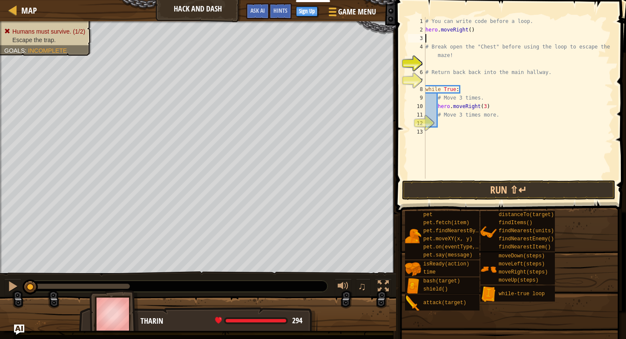
click at [454, 66] on div "# You can write code before a loop. hero . moveRight ( ) # Break open the "Ches…" at bounding box center [519, 106] width 190 height 179
type textarea "mo"
type textarea "h"
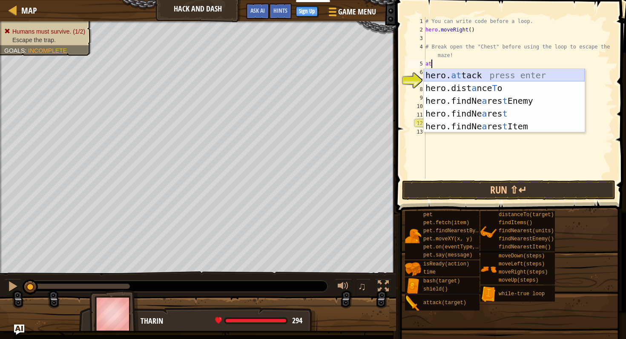
click at [458, 76] on div "hero. at tack press enter hero.dist a nce T o press enter hero.findNe a res t E…" at bounding box center [504, 113] width 161 height 89
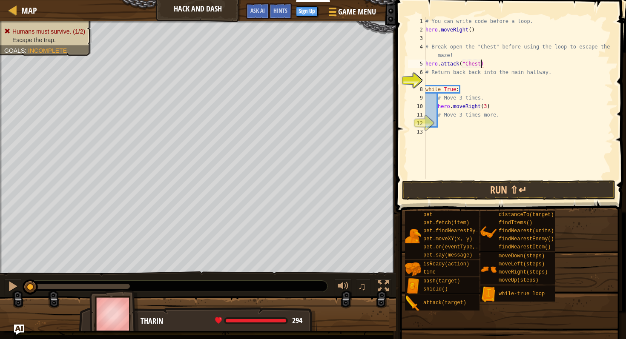
type textarea "hero.attack("Chest")"
click at [461, 81] on div "# You can write code before a loop. hero . moveRight ( ) # Break open the "Ches…" at bounding box center [519, 106] width 190 height 179
type textarea "mo"
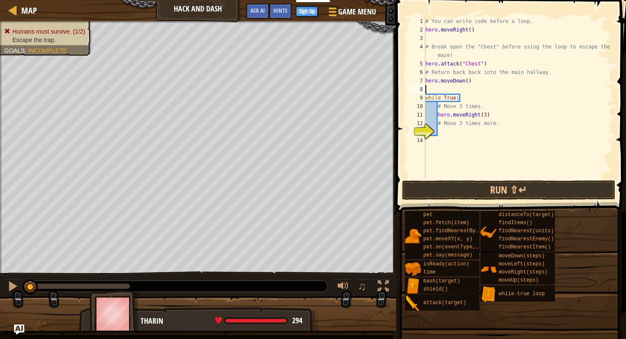
click at [448, 132] on div "# You can write code before a loop. hero . moveRight ( ) # Break open the "Ches…" at bounding box center [519, 106] width 190 height 179
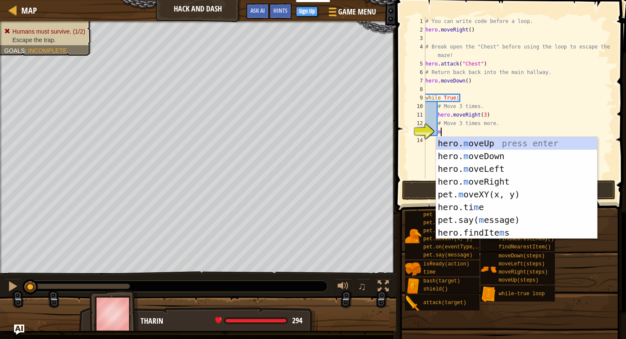
type textarea "mo"
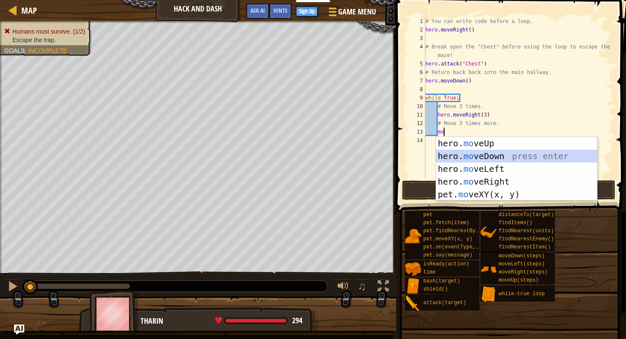
scroll to position [4, 0]
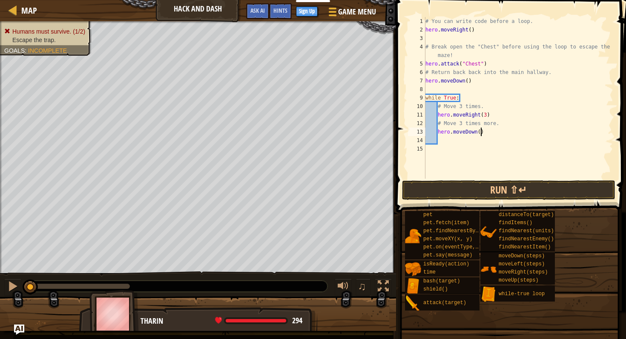
click at [480, 131] on div "# You can write code before a loop. hero . moveRight ( ) # Break open the "Ches…" at bounding box center [519, 106] width 190 height 179
type textarea "hero.moveDown(3)"
click at [486, 196] on button "Run ⇧↵" at bounding box center [508, 191] width 213 height 20
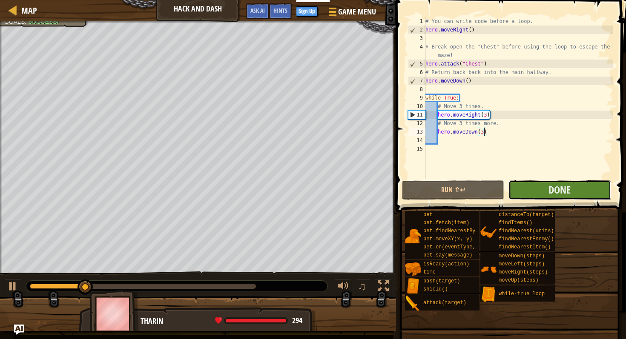
click at [540, 181] on button "Done" at bounding box center [559, 191] width 102 height 20
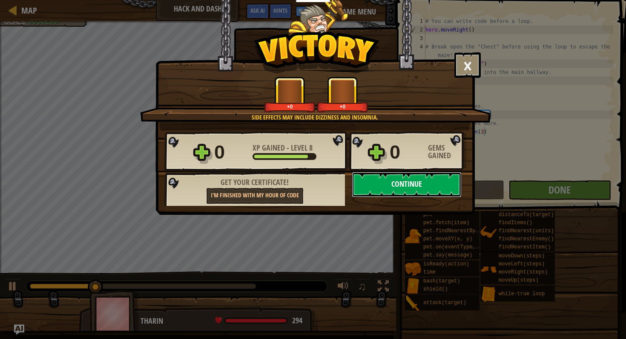
click at [414, 176] on button "Continue" at bounding box center [407, 185] width 110 height 26
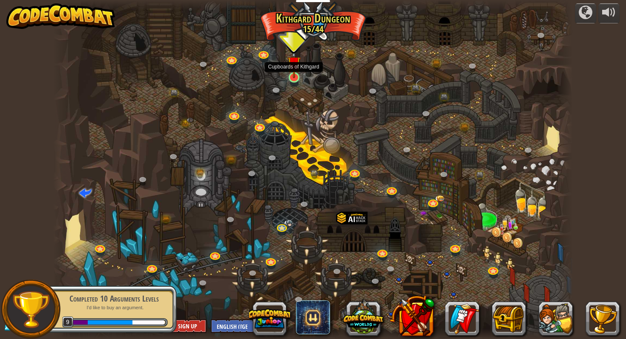
click at [296, 73] on img at bounding box center [293, 63] width 13 height 31
